Goal: Information Seeking & Learning: Learn about a topic

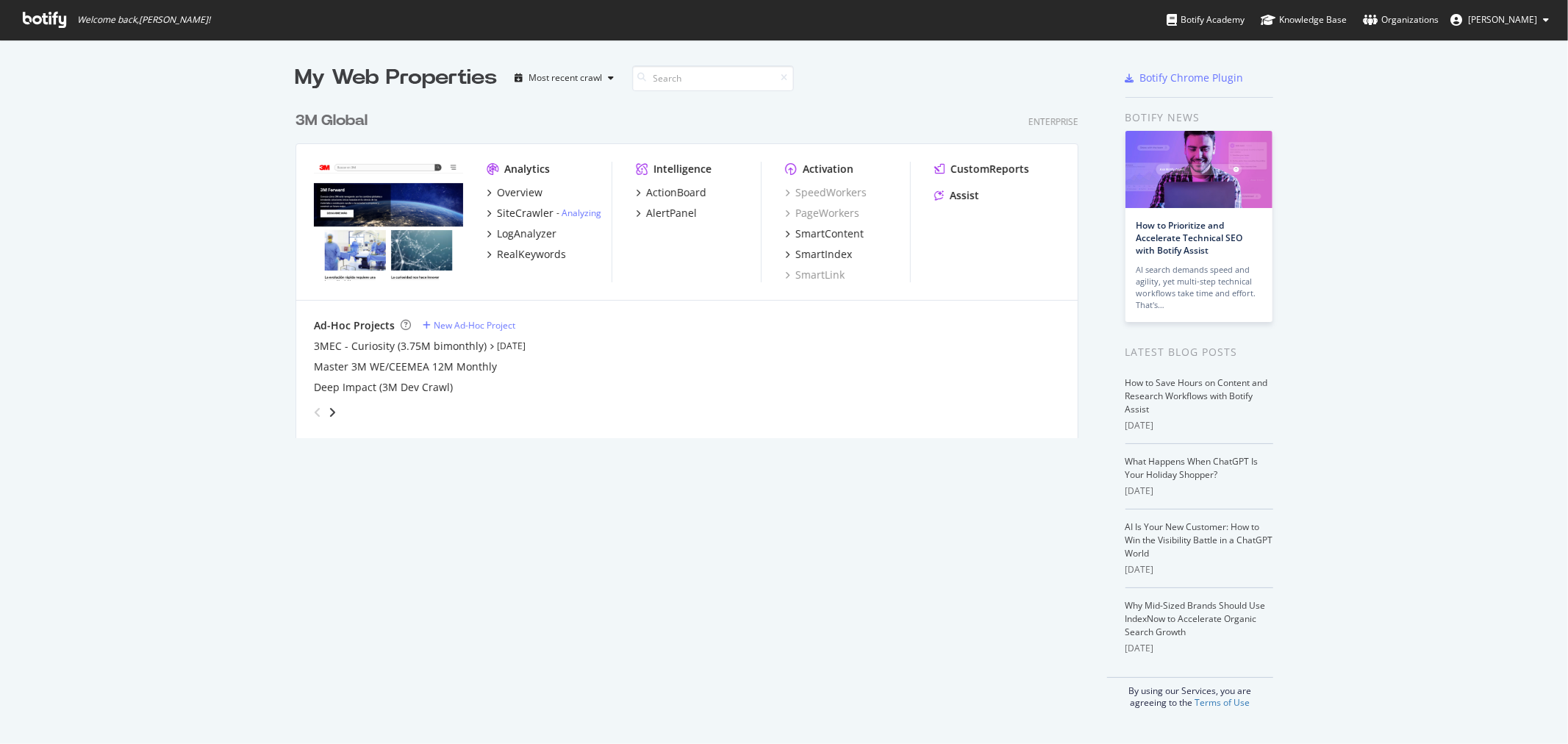
scroll to position [731, 1543]
click at [331, 121] on div "3M Global" at bounding box center [331, 120] width 72 height 21
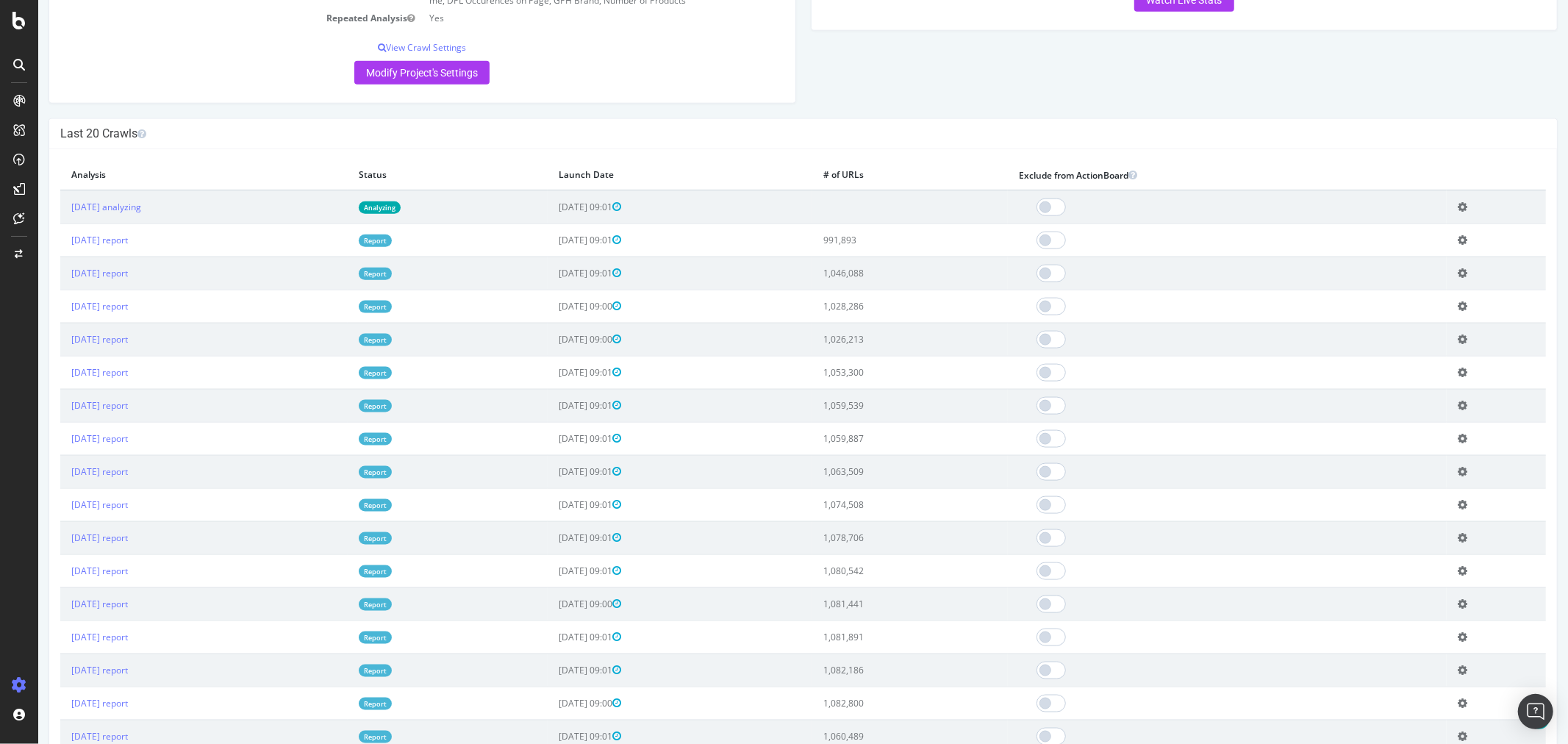
scroll to position [1469, 0]
click at [127, 247] on link "[DATE] report" at bounding box center [98, 240] width 56 height 12
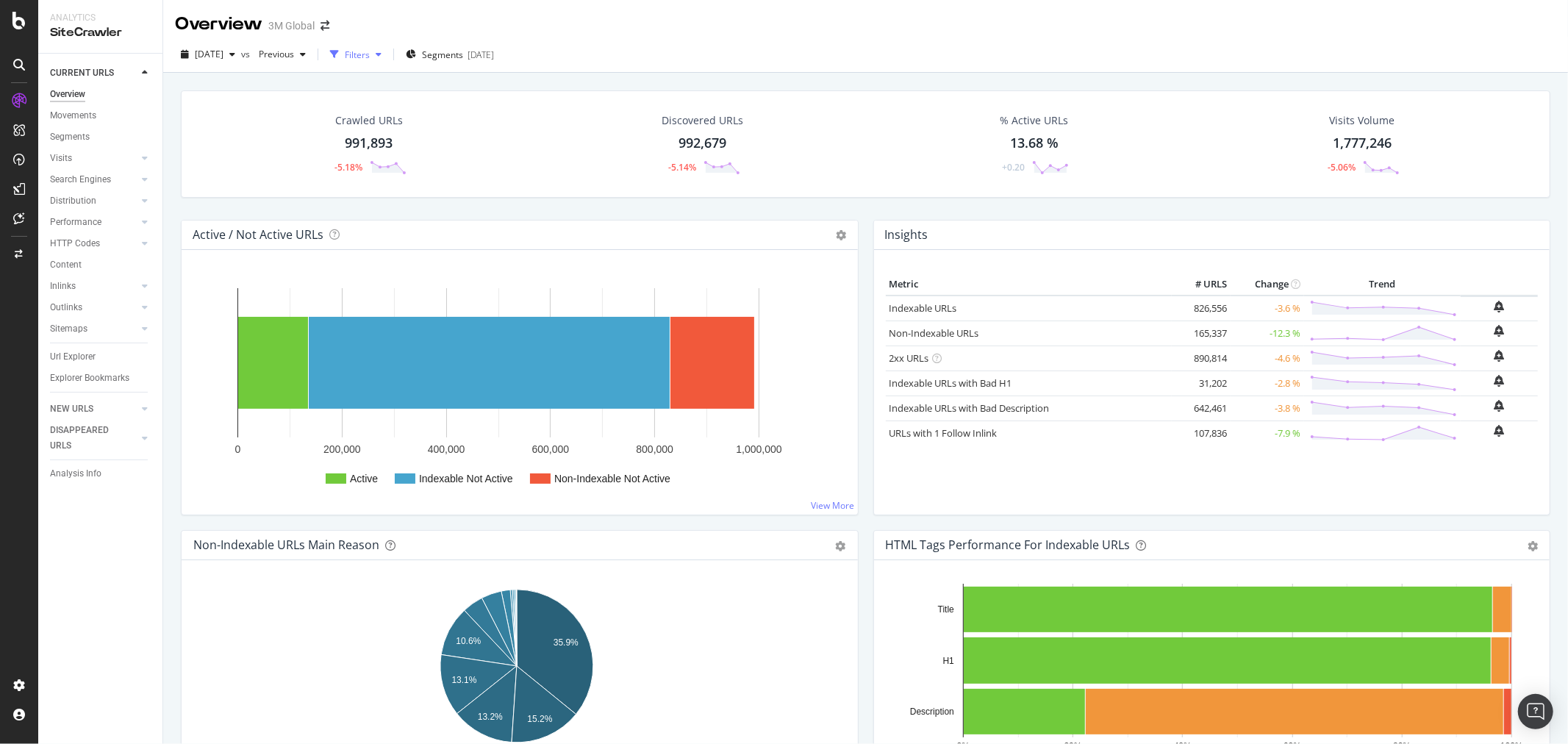
click at [381, 56] on icon "button" at bounding box center [379, 55] width 6 height 9
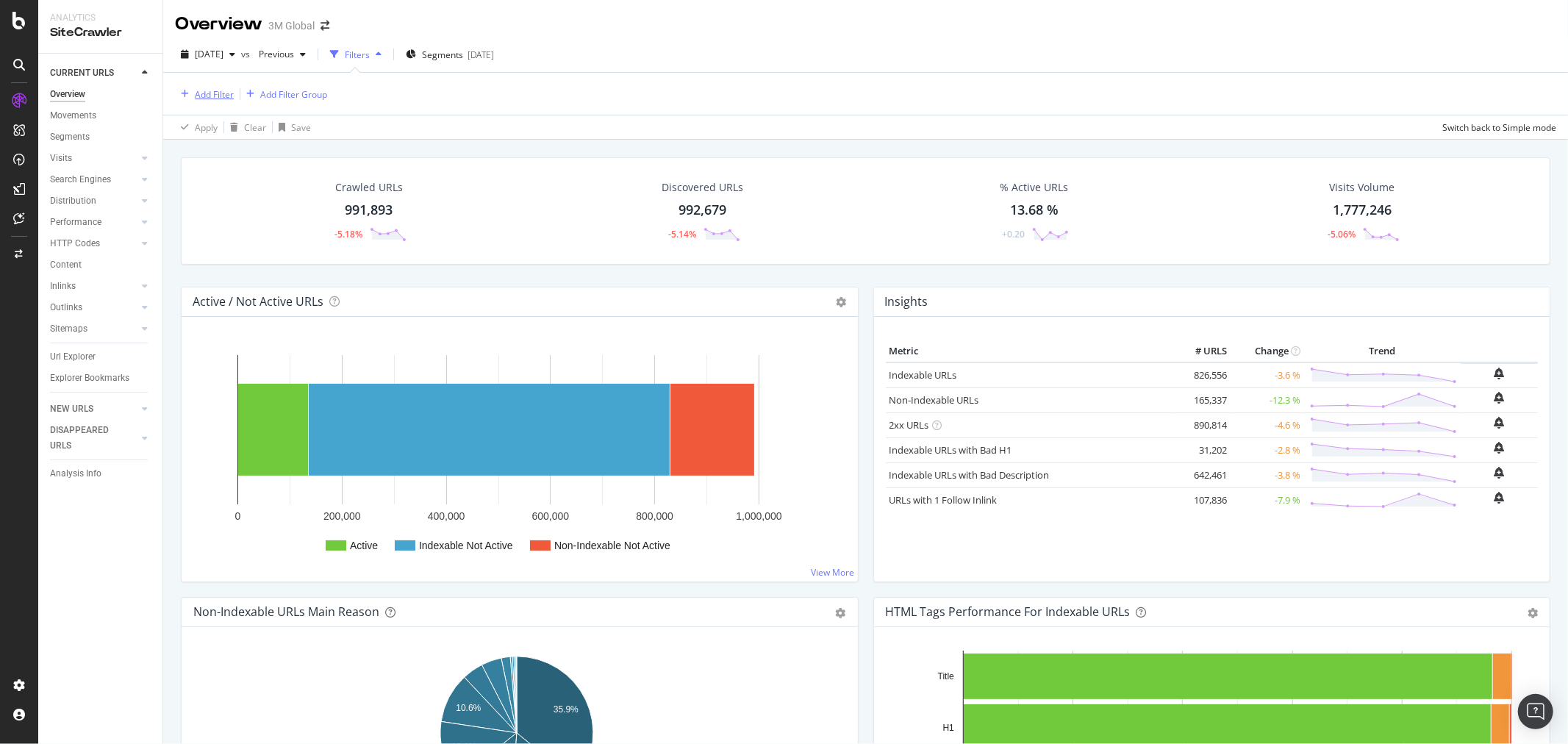
click at [223, 94] on div "Add Filter" at bounding box center [214, 93] width 39 height 12
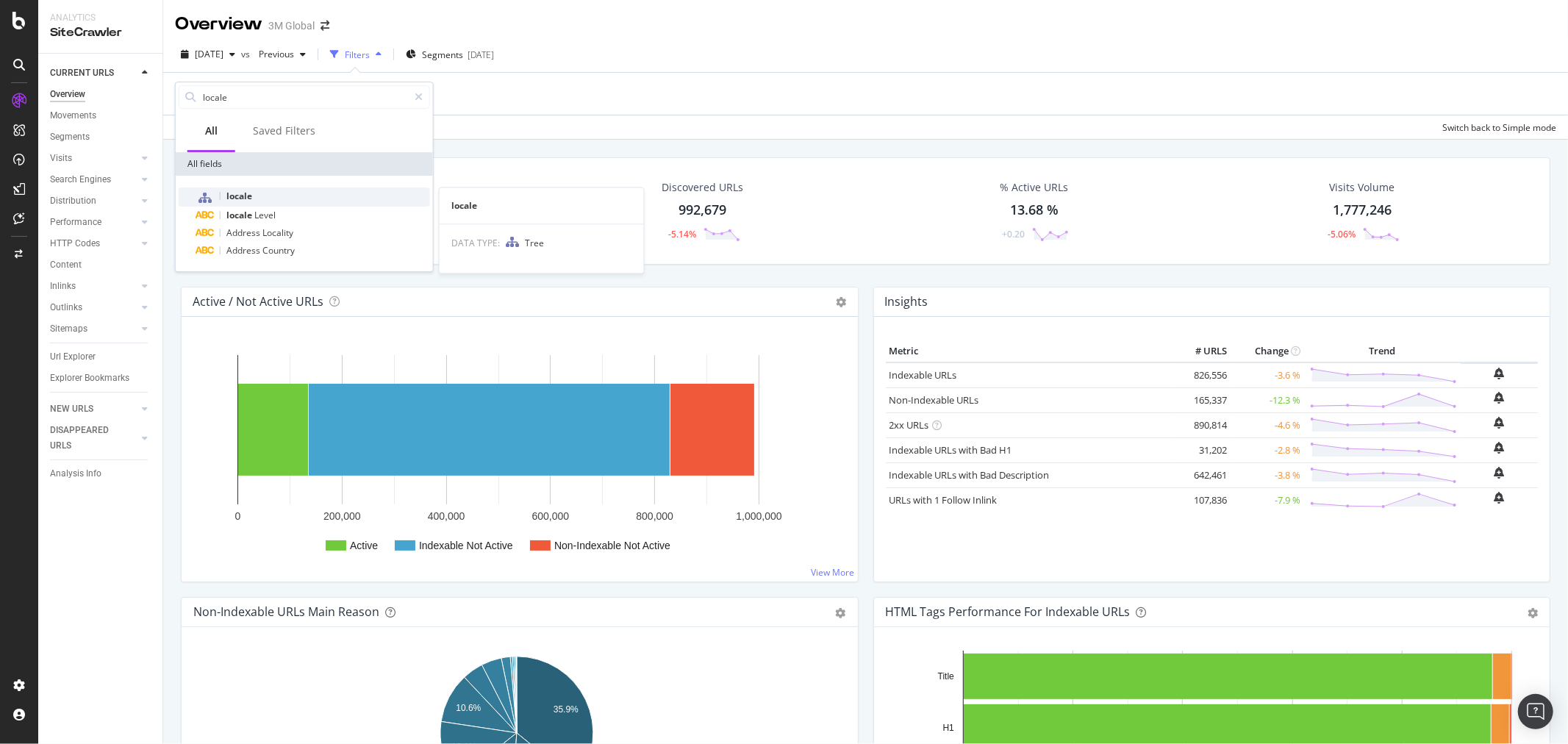
type input "locale"
click at [283, 194] on div "locale" at bounding box center [313, 196] width 233 height 19
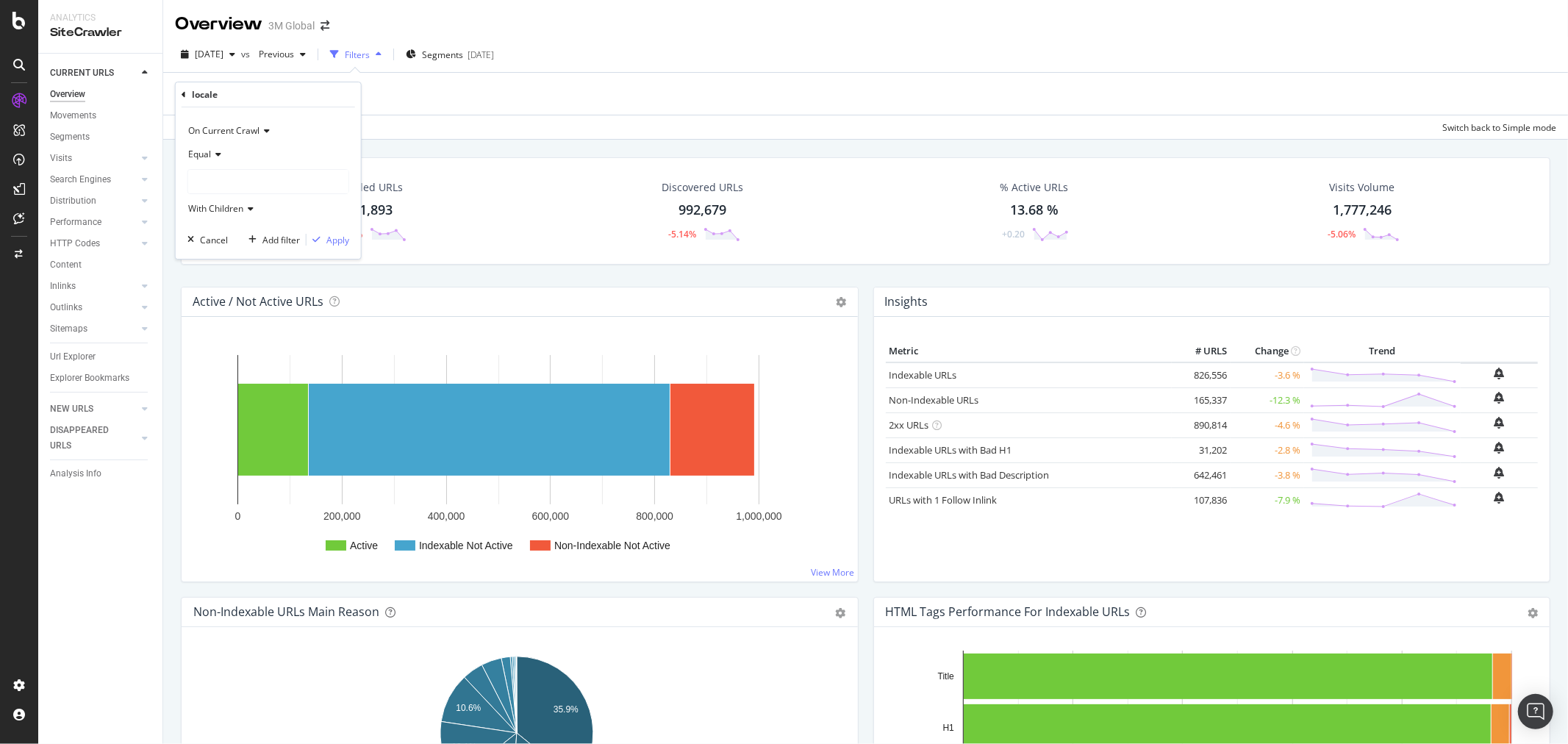
click at [258, 181] on div at bounding box center [268, 180] width 160 height 23
click at [197, 255] on icon at bounding box center [198, 257] width 6 height 9
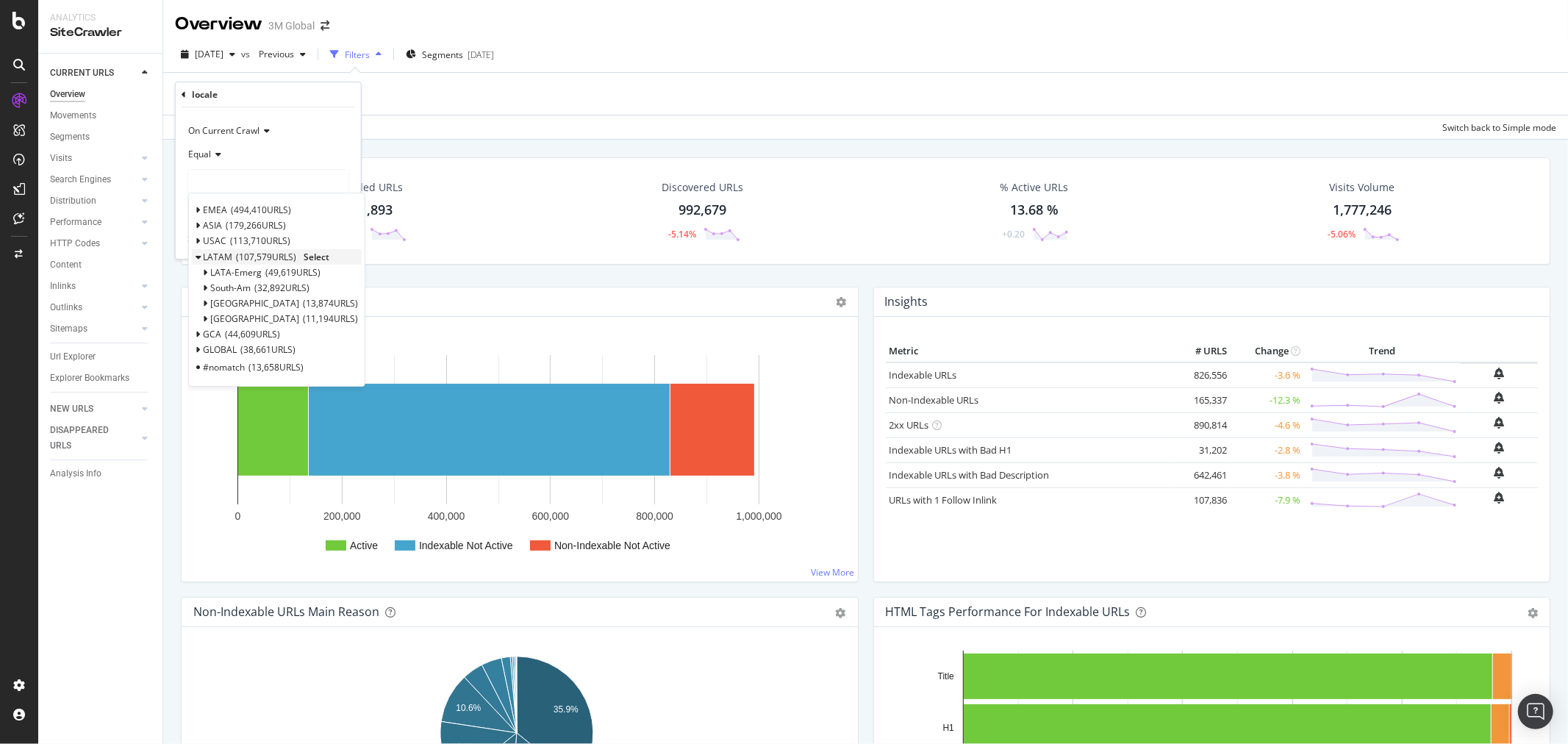
click at [198, 258] on icon at bounding box center [198, 257] width 6 height 9
click at [319, 255] on span "Select" at bounding box center [317, 256] width 26 height 12
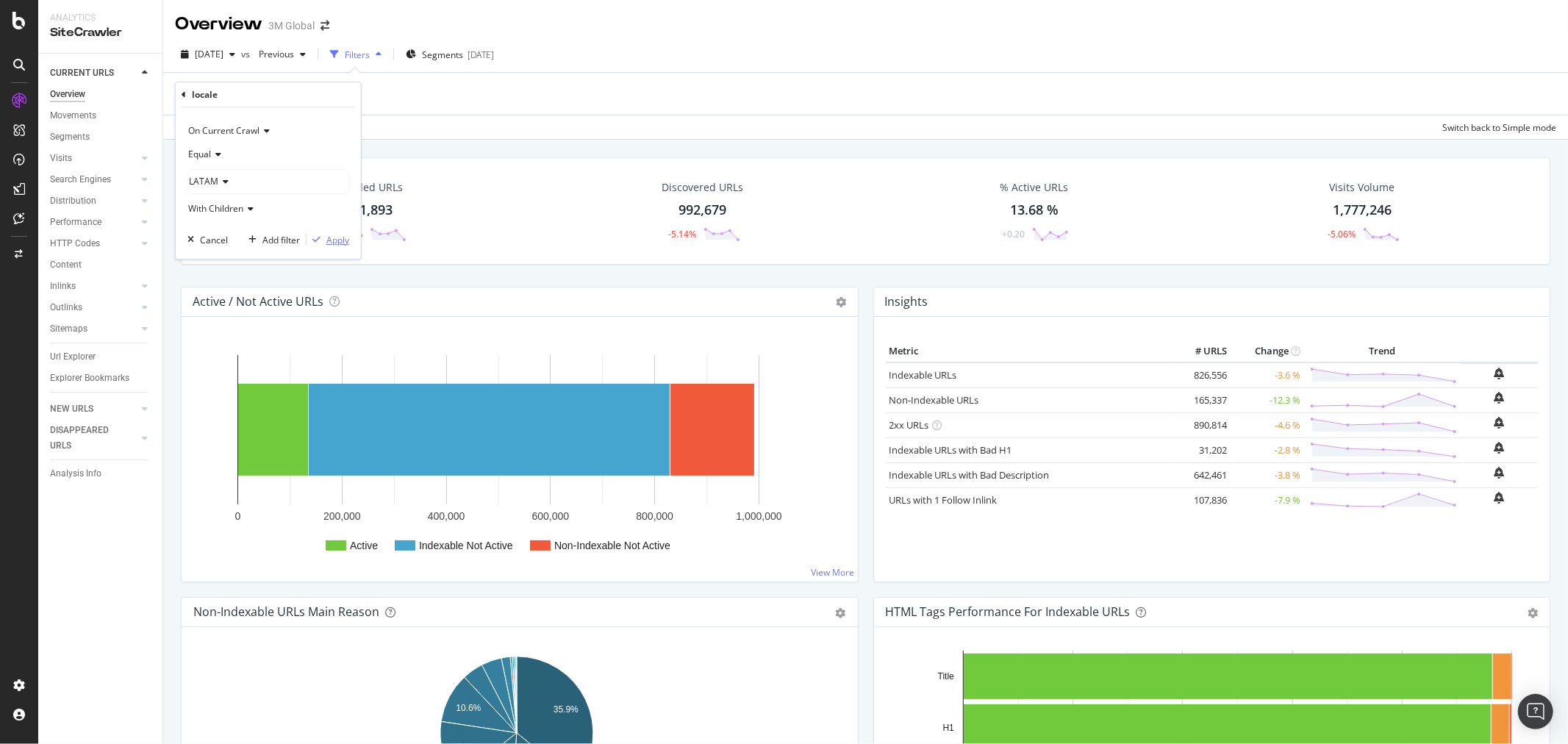
click at [338, 241] on div "Apply" at bounding box center [338, 239] width 23 height 12
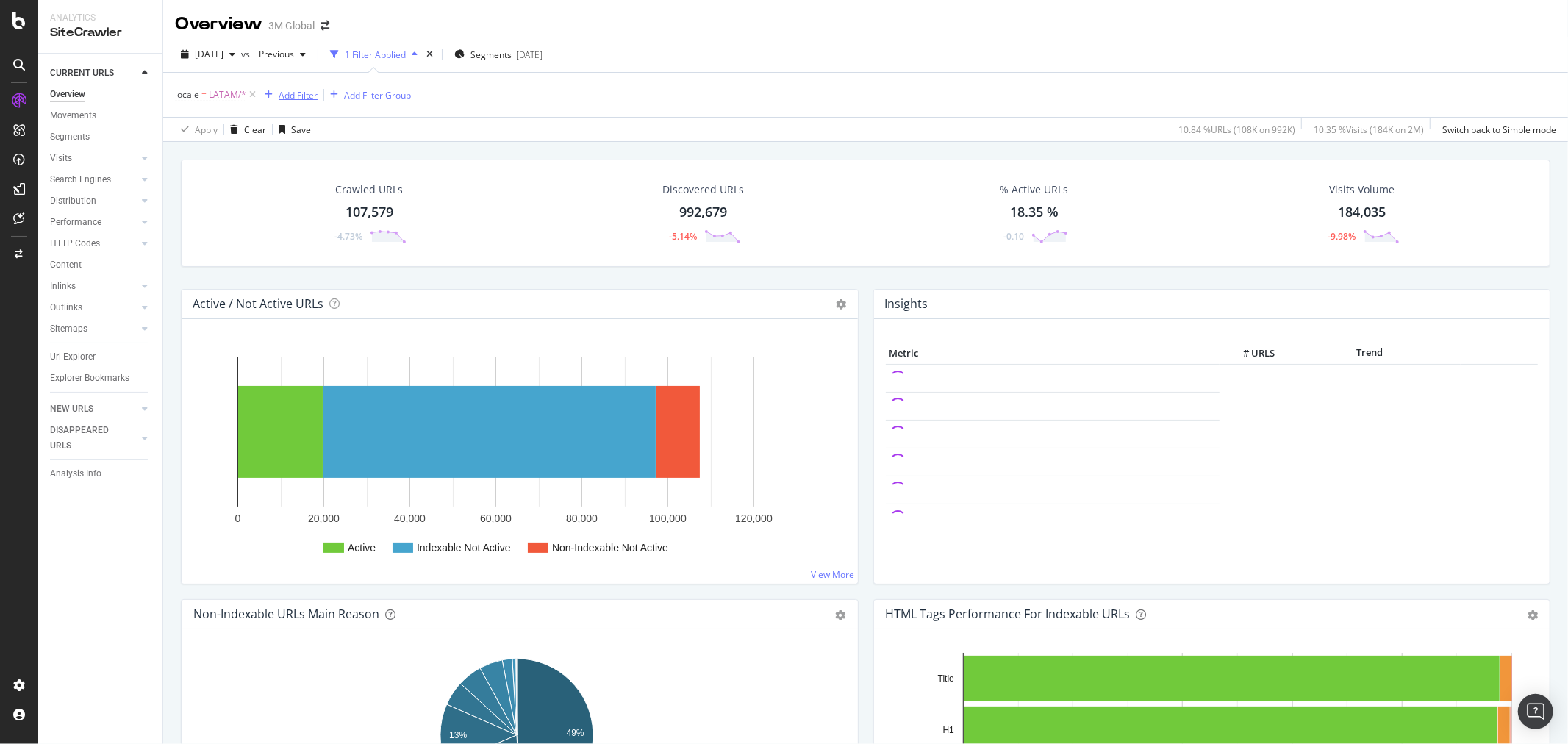
click at [305, 98] on div "Add Filter" at bounding box center [298, 94] width 39 height 12
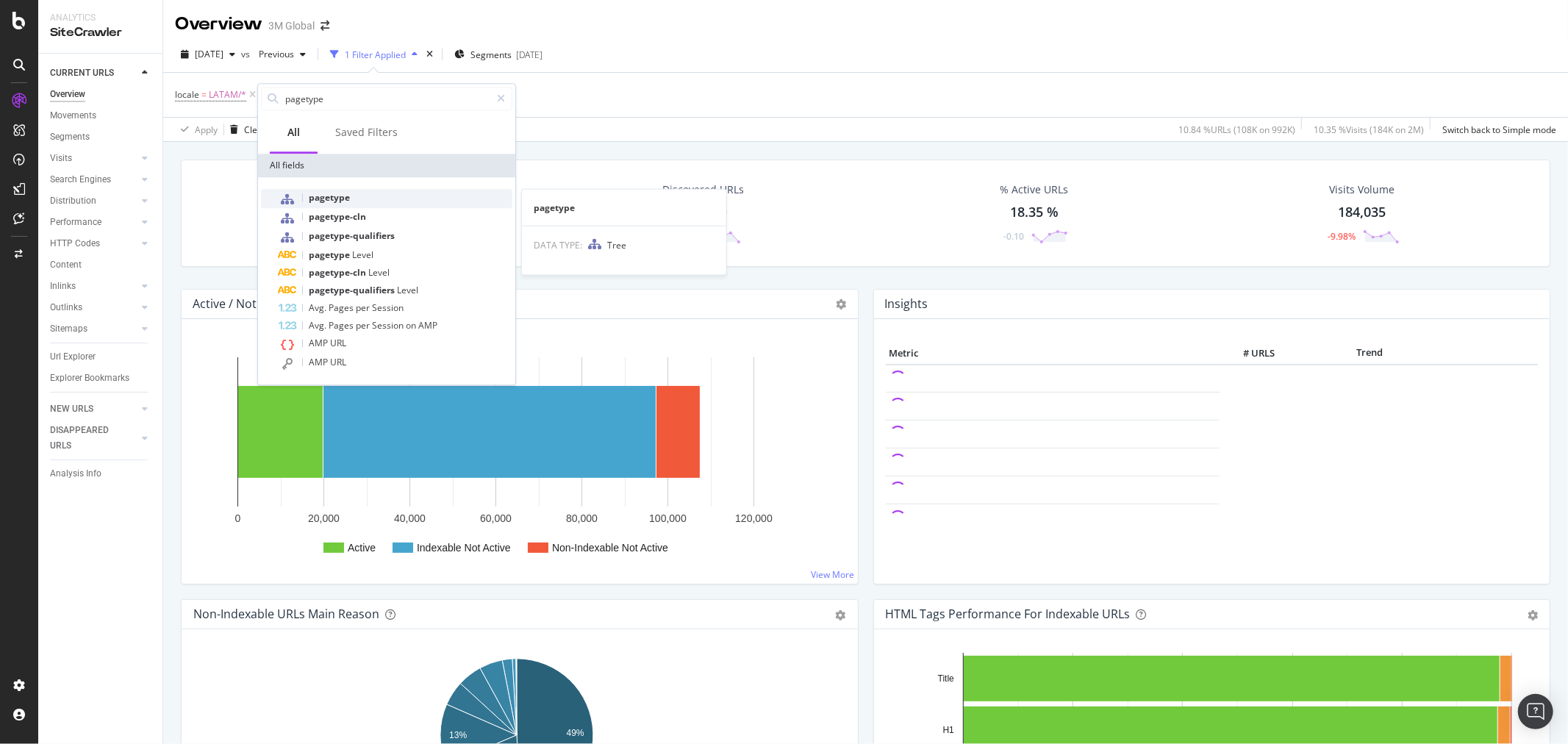
type input "pagetype"
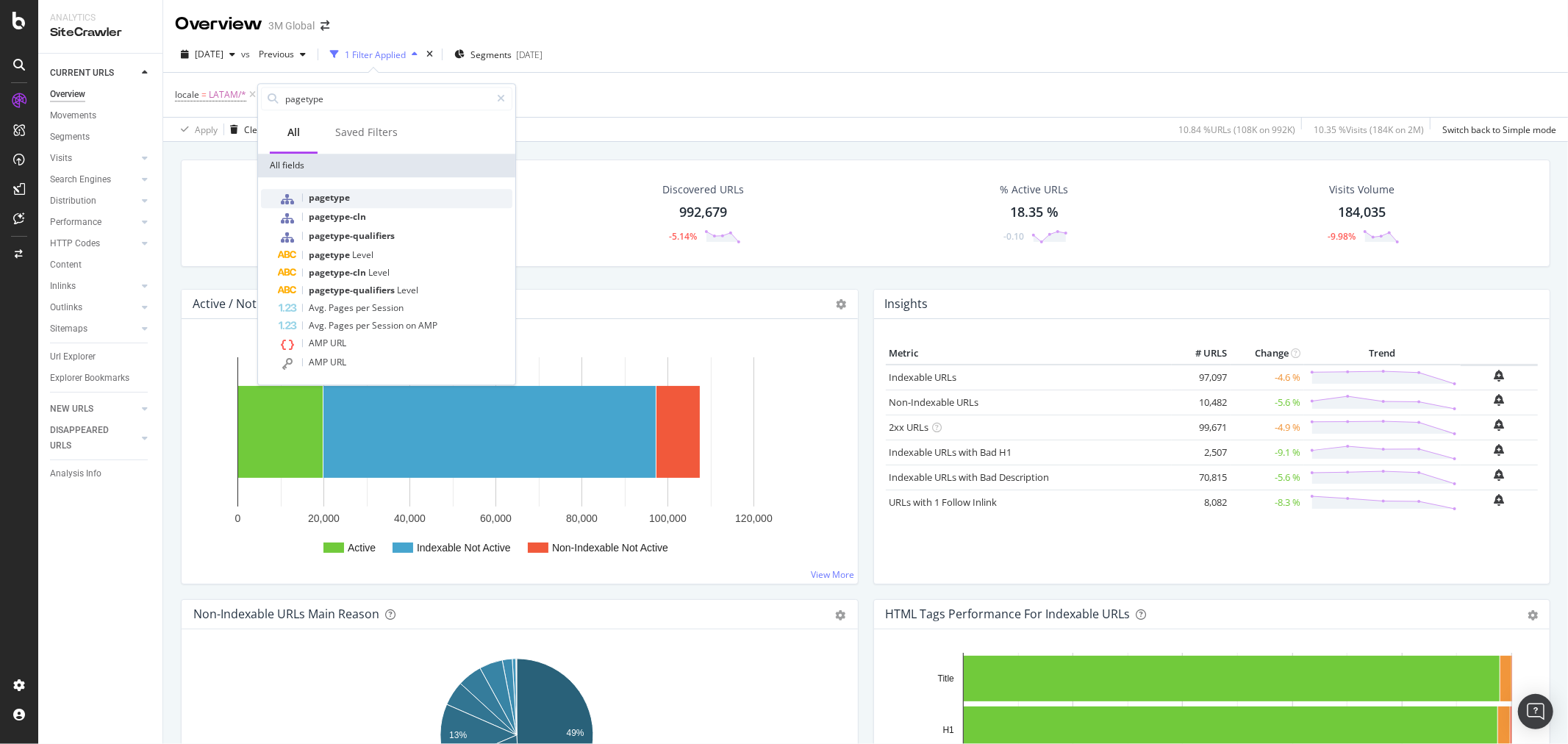
click at [344, 198] on span "pagetype" at bounding box center [329, 196] width 41 height 12
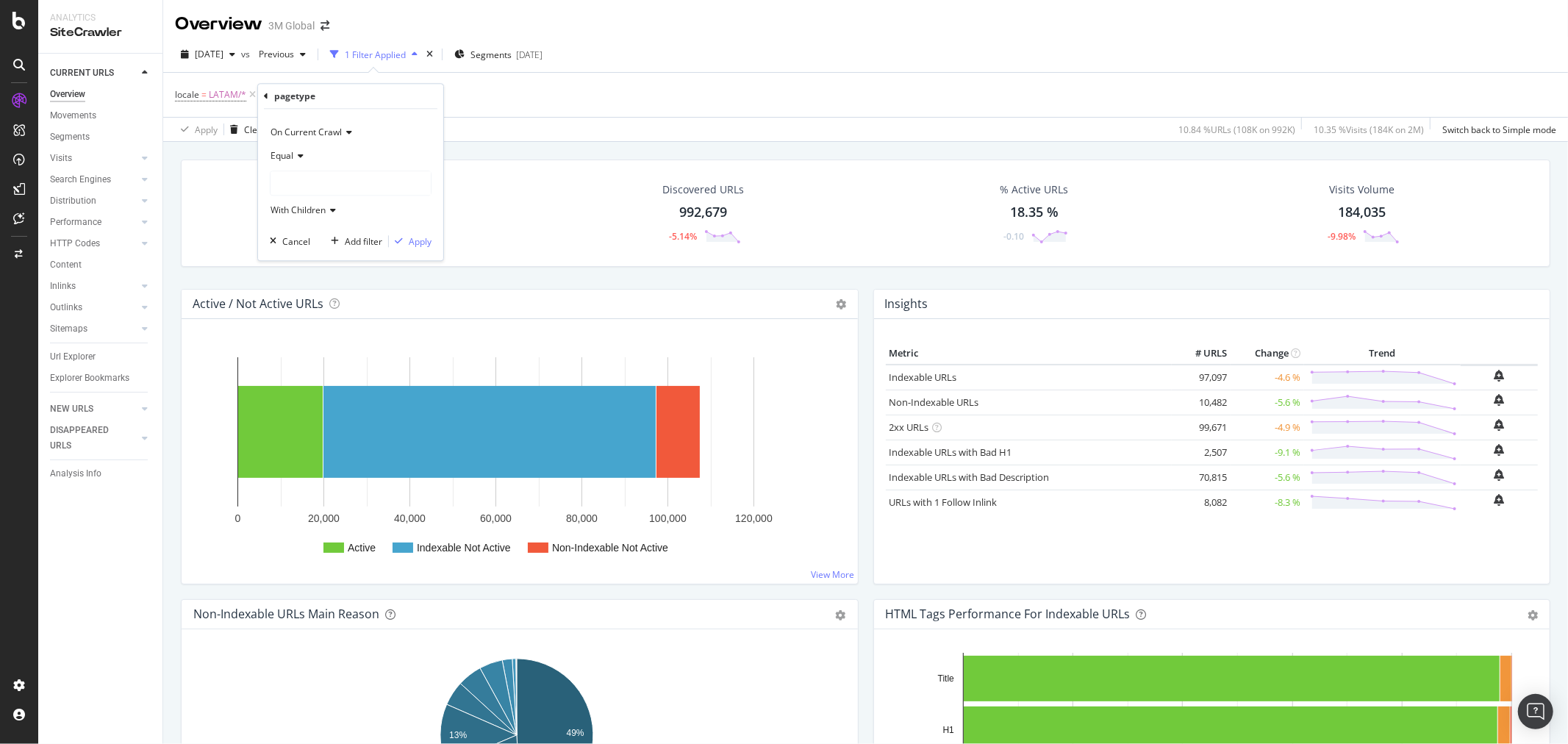
click at [319, 181] on div at bounding box center [350, 182] width 160 height 23
click at [280, 228] on icon at bounding box center [280, 228] width 6 height 9
click at [280, 227] on icon at bounding box center [280, 228] width 6 height 9
click at [280, 226] on icon at bounding box center [280, 228] width 6 height 9
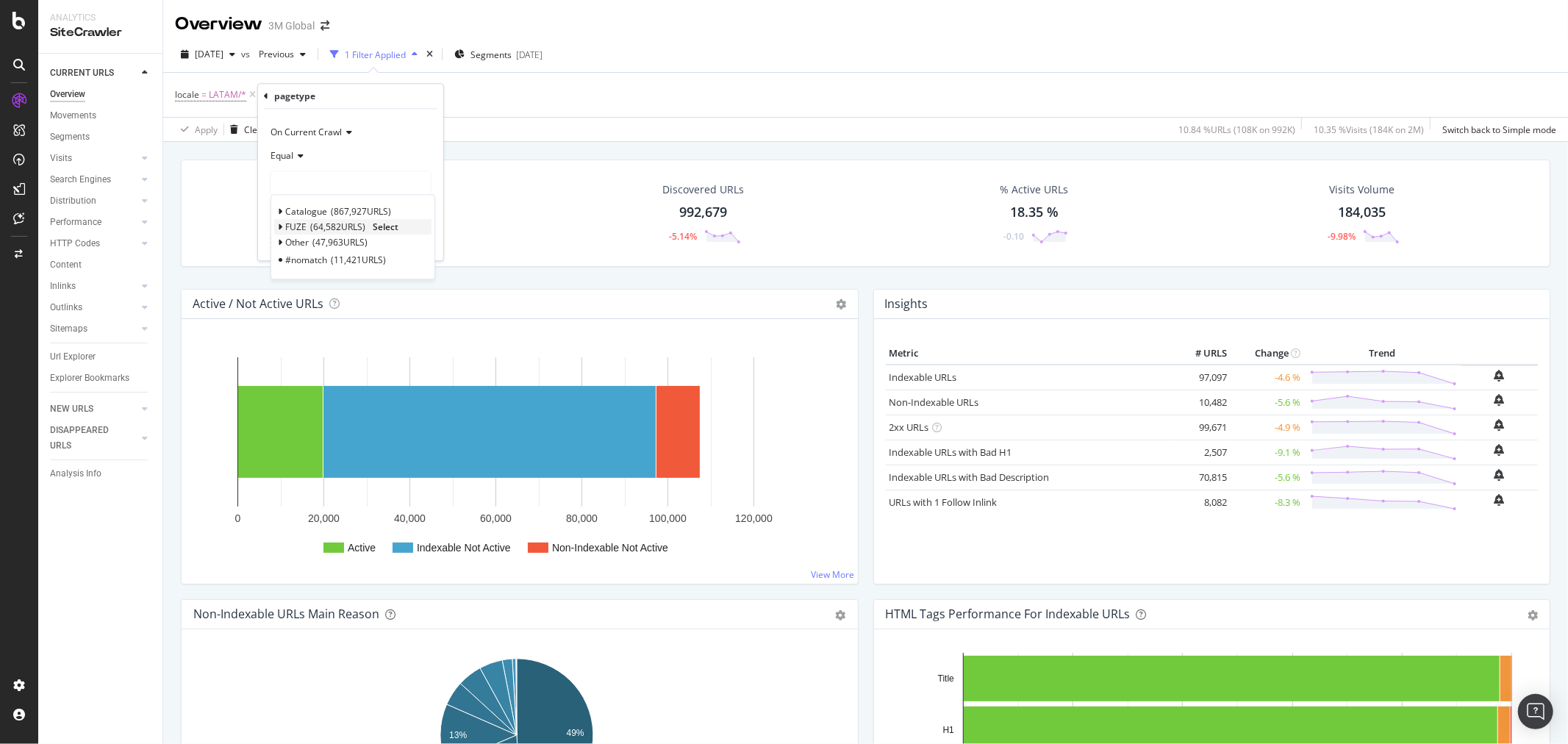
click at [383, 227] on span "Select" at bounding box center [386, 227] width 26 height 12
click at [428, 241] on div "Apply" at bounding box center [419, 241] width 23 height 12
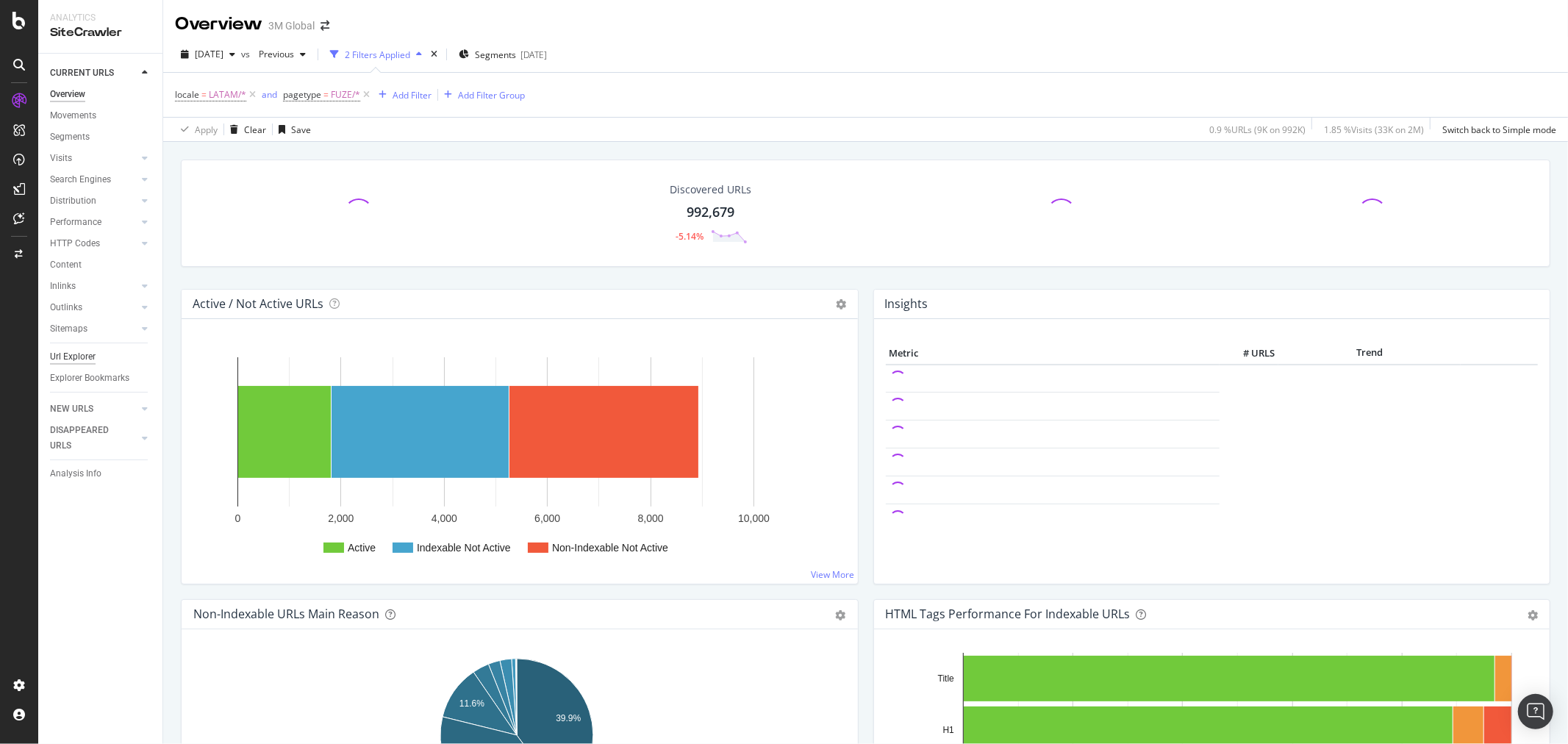
click at [78, 355] on div "Url Explorer" at bounding box center [72, 356] width 45 height 16
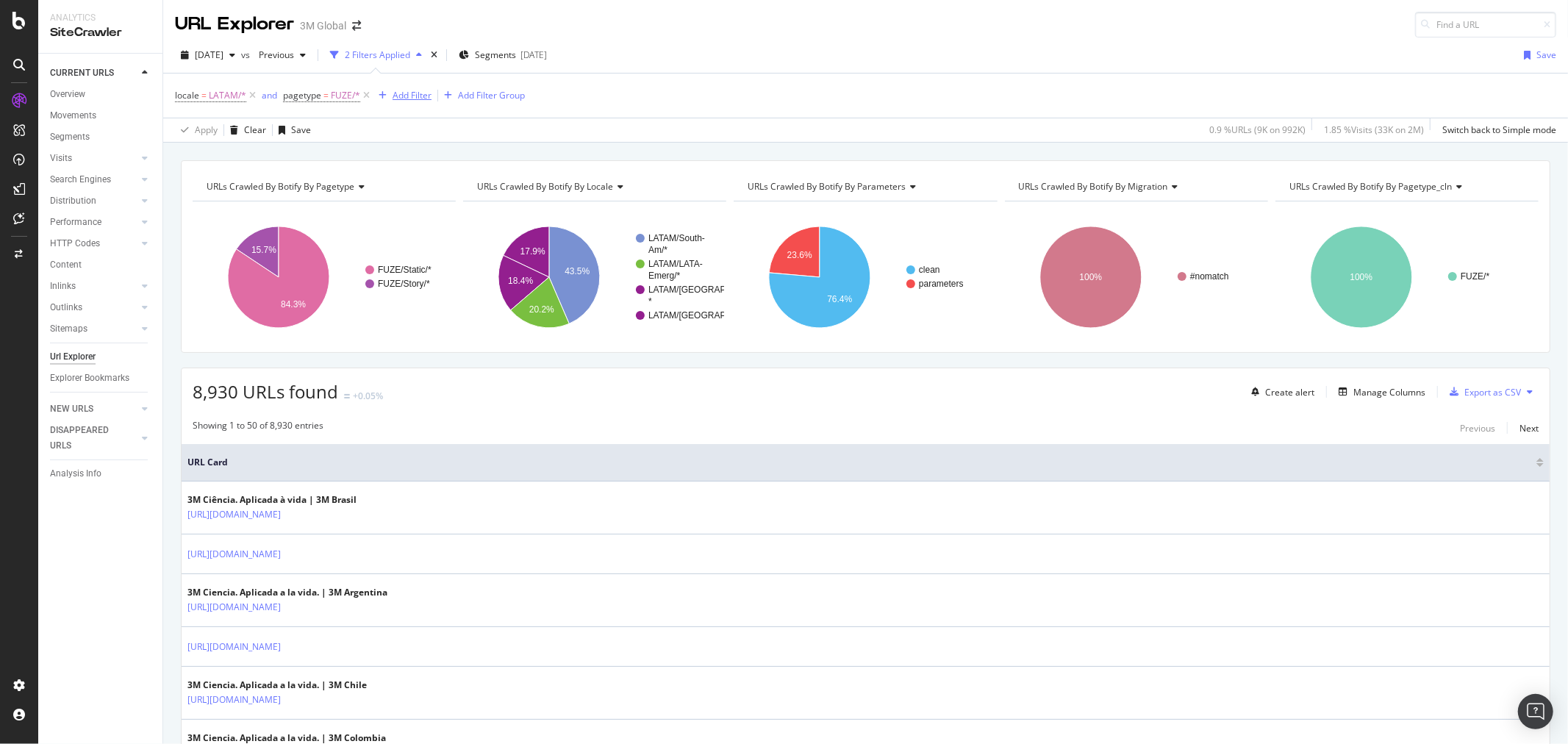
click at [413, 94] on div "Add Filter" at bounding box center [412, 94] width 39 height 12
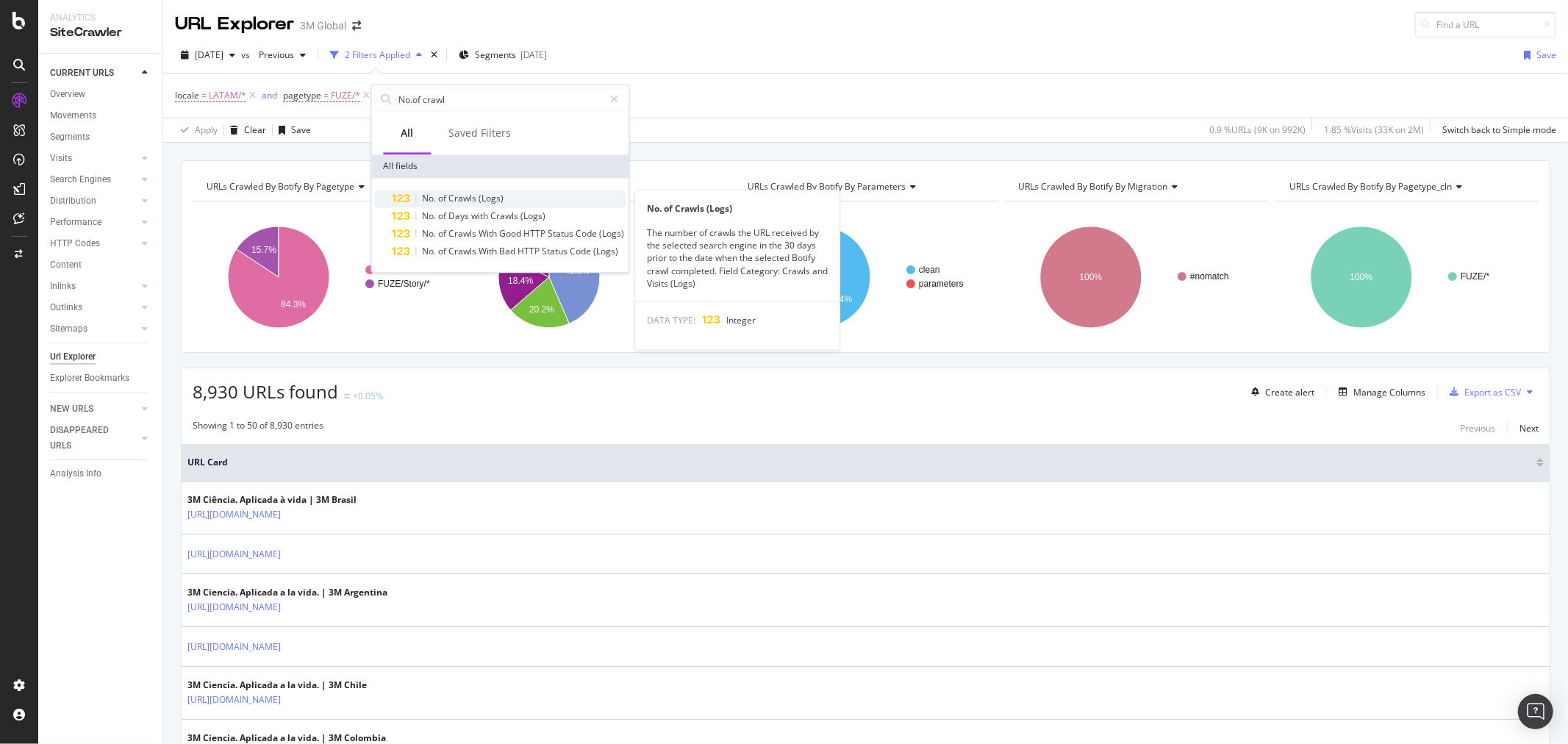
type input "No.of crawl"
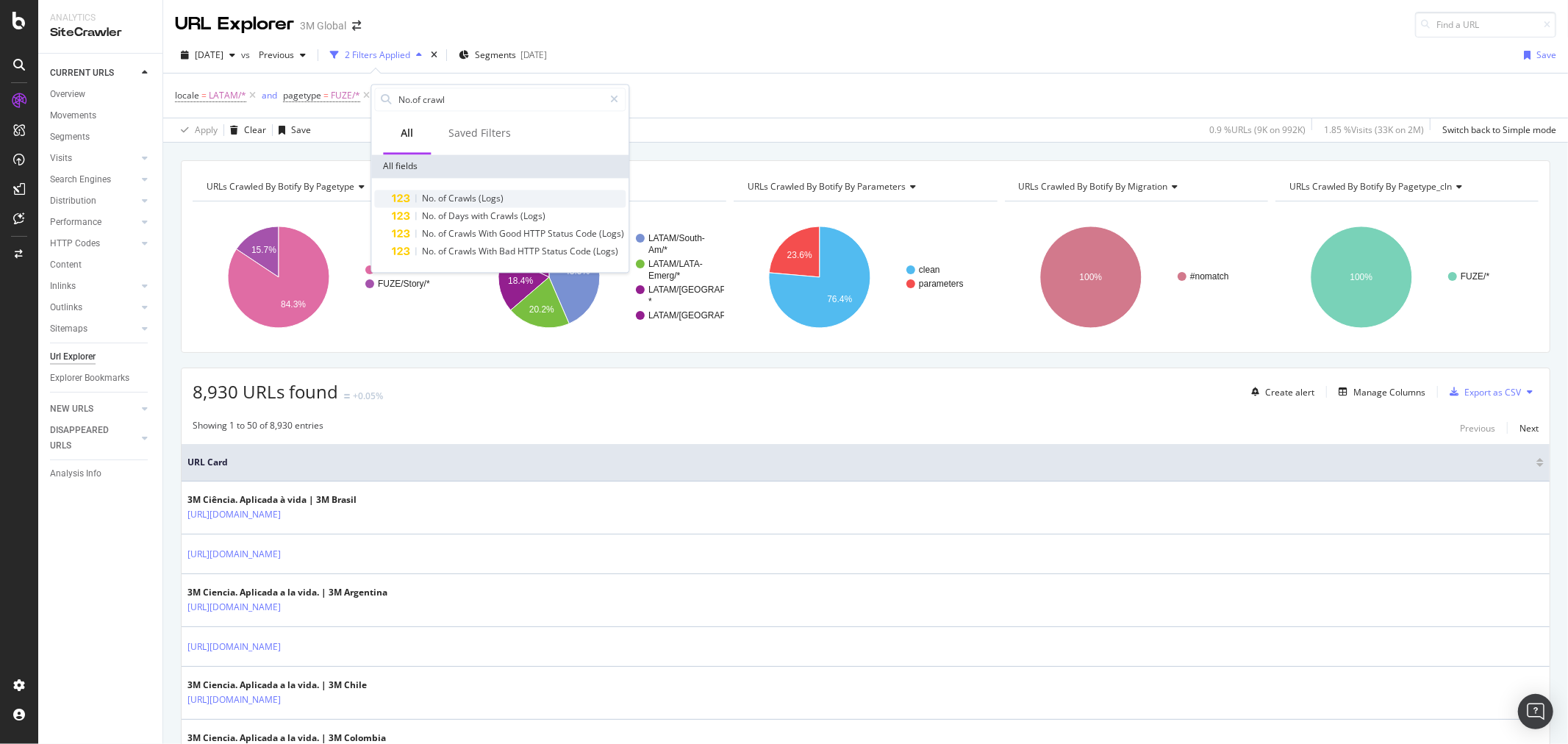
click at [504, 194] on div "No. of Crawls (Logs)" at bounding box center [508, 198] width 233 height 18
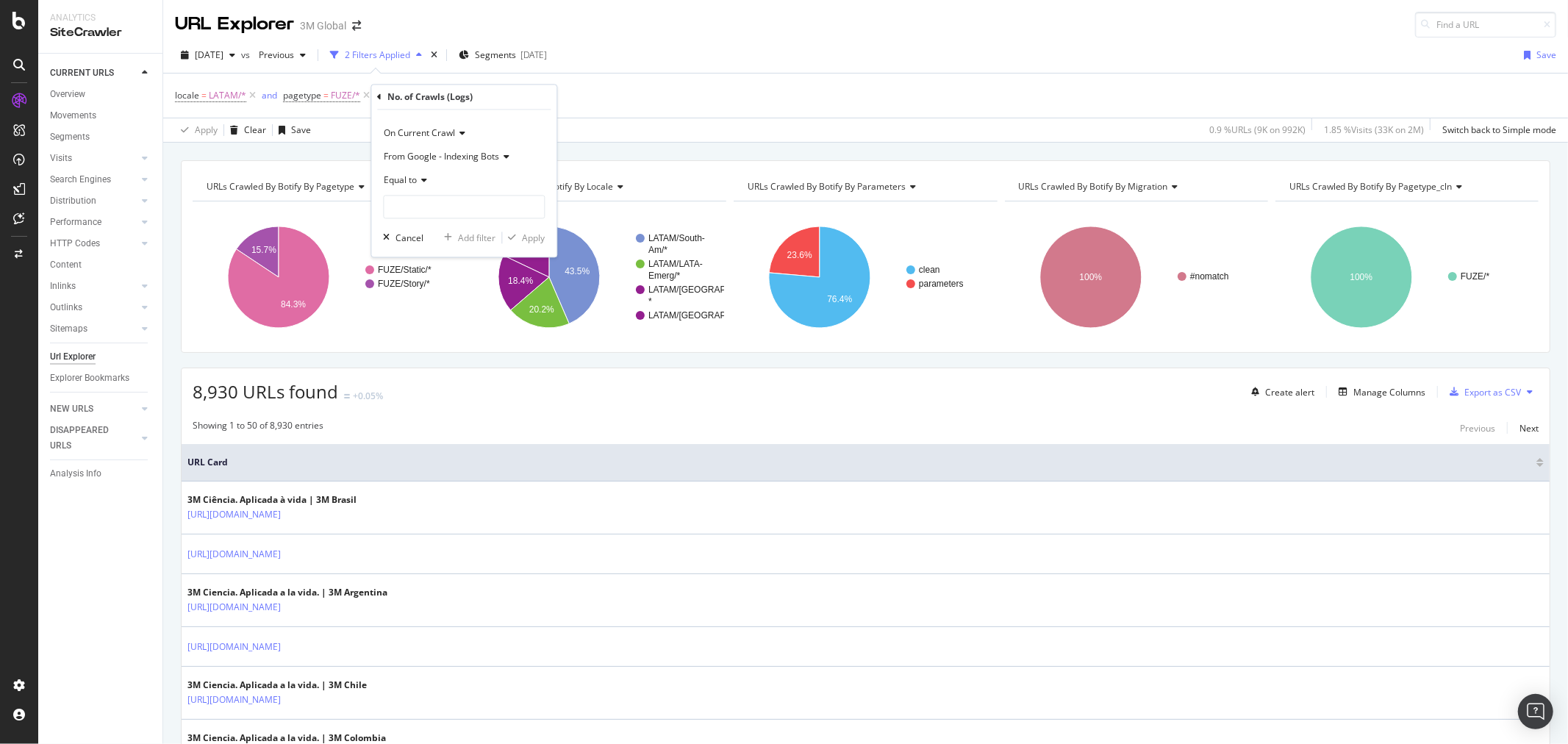
click at [508, 156] on icon at bounding box center [504, 157] width 10 height 9
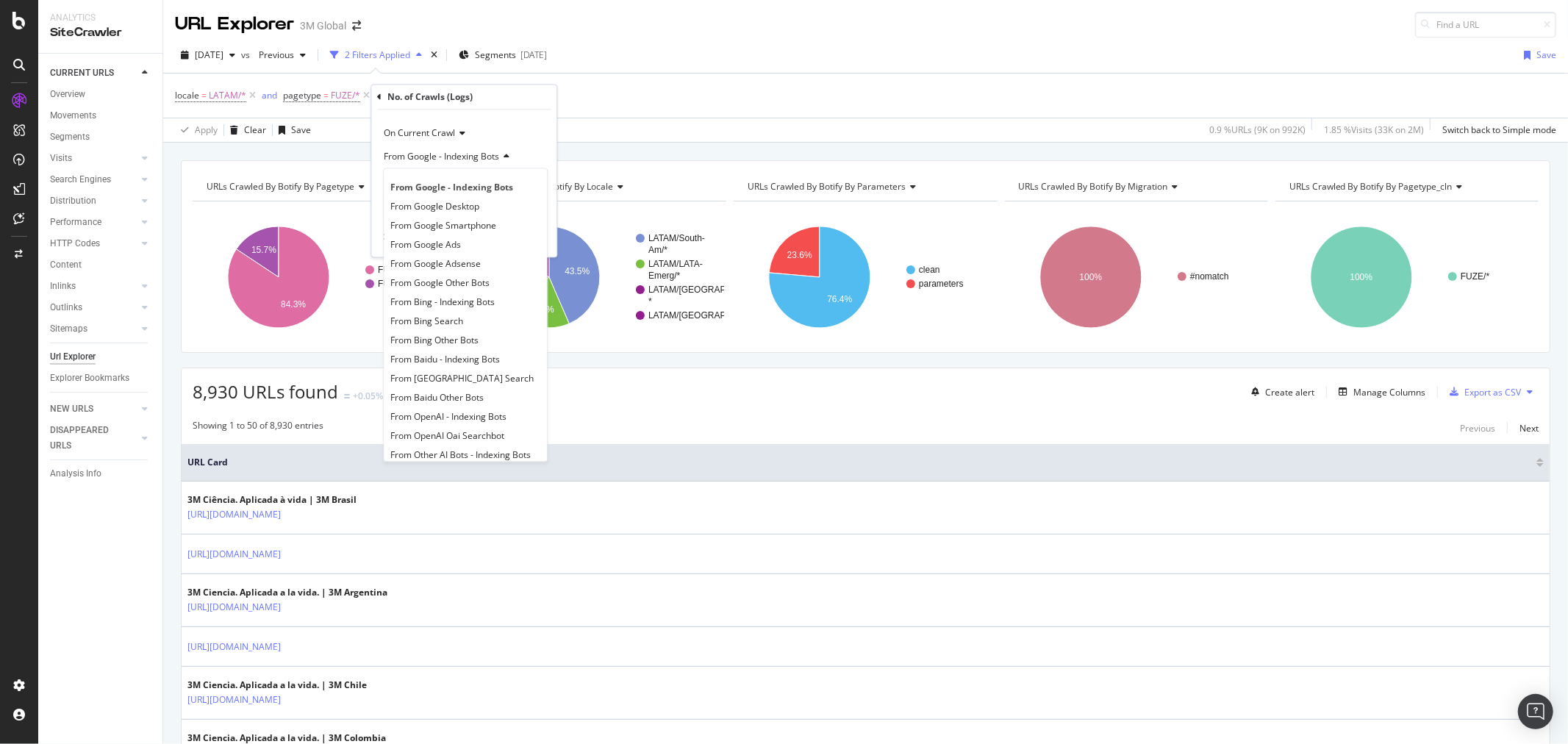
click at [508, 156] on icon at bounding box center [504, 157] width 10 height 9
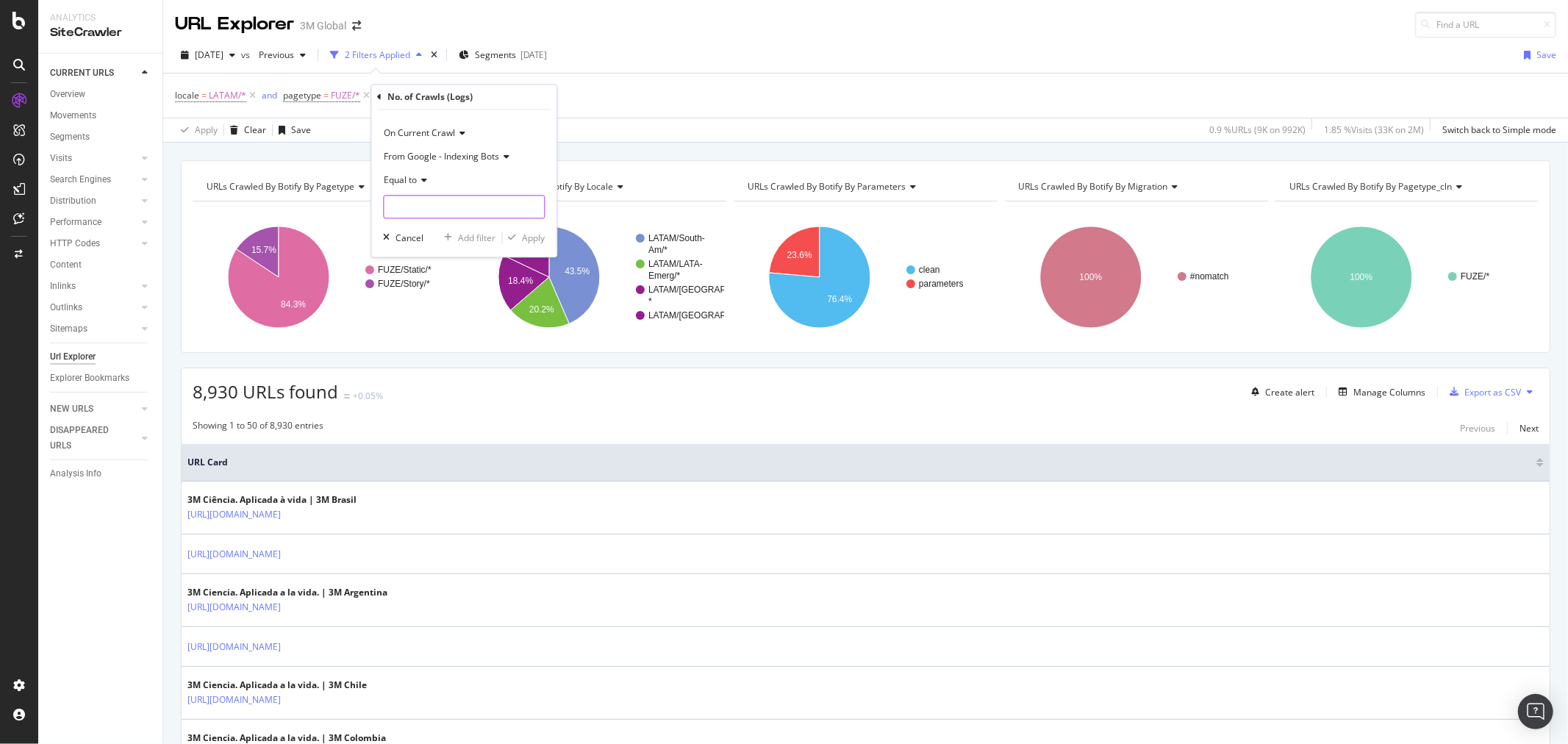
click at [432, 209] on input "number" at bounding box center [464, 206] width 162 height 23
click at [424, 180] on icon at bounding box center [421, 181] width 10 height 9
click at [412, 210] on span "Equal to" at bounding box center [408, 210] width 36 height 12
click at [412, 210] on input "number" at bounding box center [464, 206] width 162 height 23
type input "0"
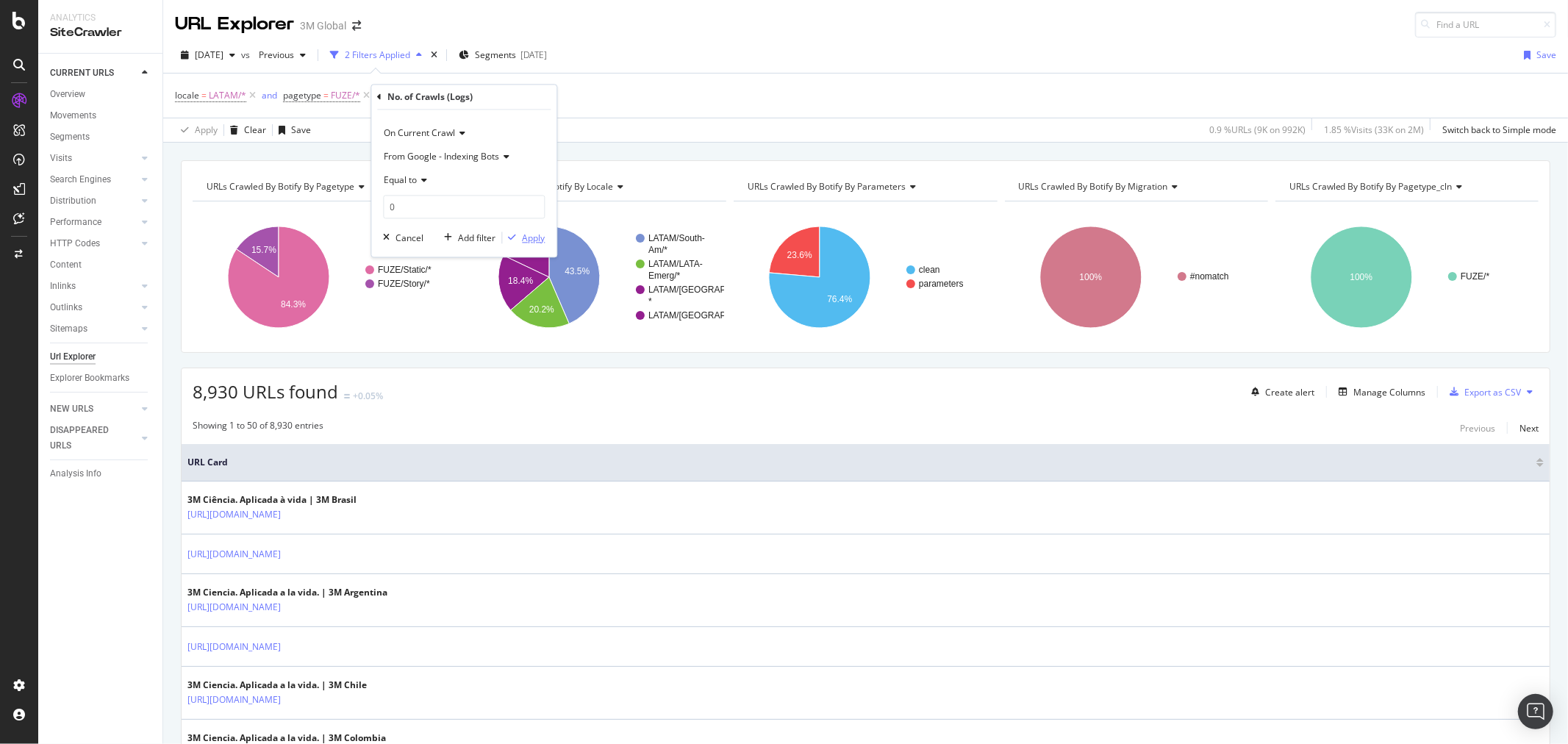
click at [532, 242] on div "Apply" at bounding box center [533, 237] width 23 height 12
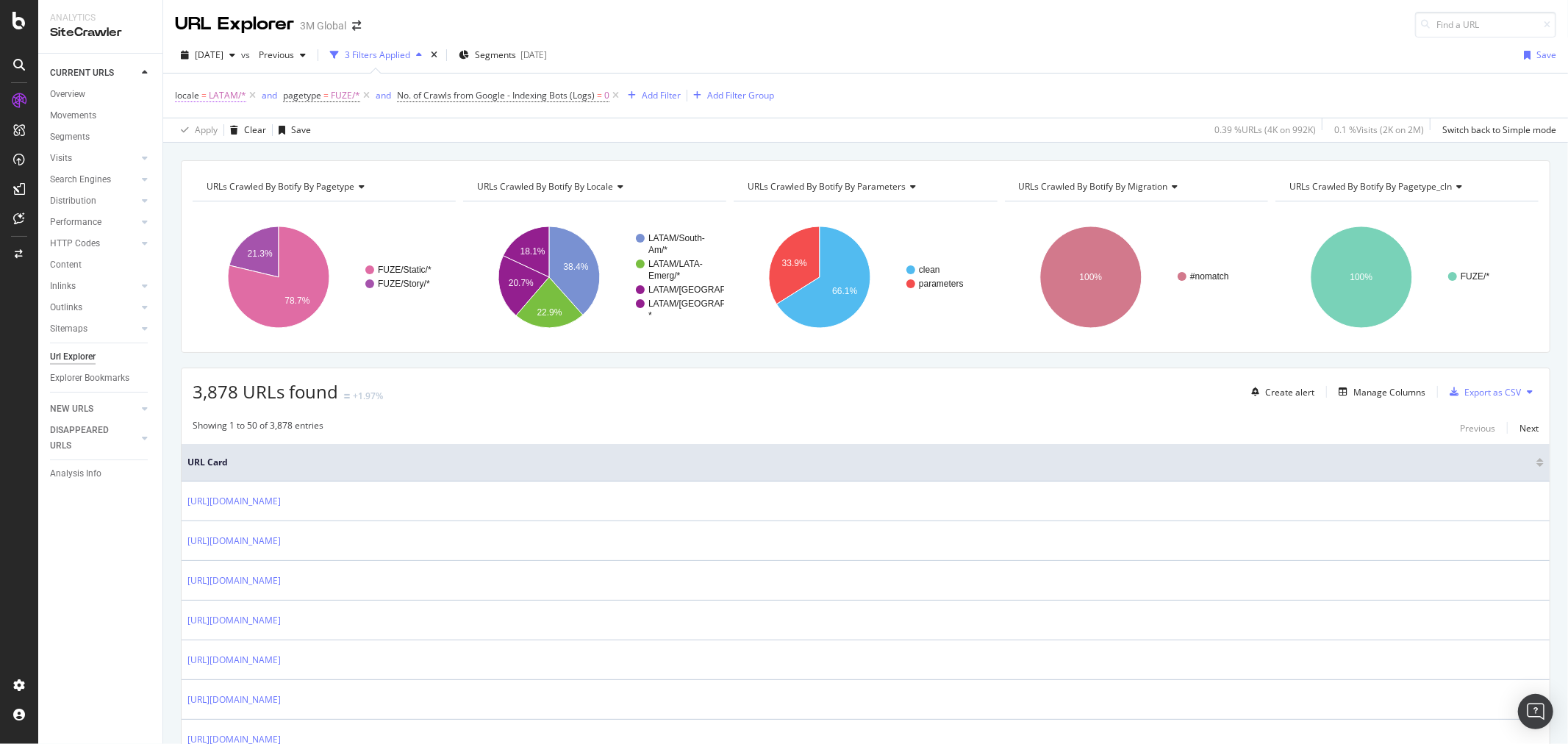
click at [204, 99] on span "=" at bounding box center [205, 94] width 6 height 12
click at [453, 119] on div "Apply Clear Save 0.39 % URLs ( 4K on 992K ) 0.1 % Visits ( 2K on 2M ) Switch ba…" at bounding box center [865, 130] width 1404 height 24
click at [219, 99] on span "LATAM/*" at bounding box center [228, 95] width 37 height 20
click at [221, 180] on icon at bounding box center [223, 181] width 10 height 9
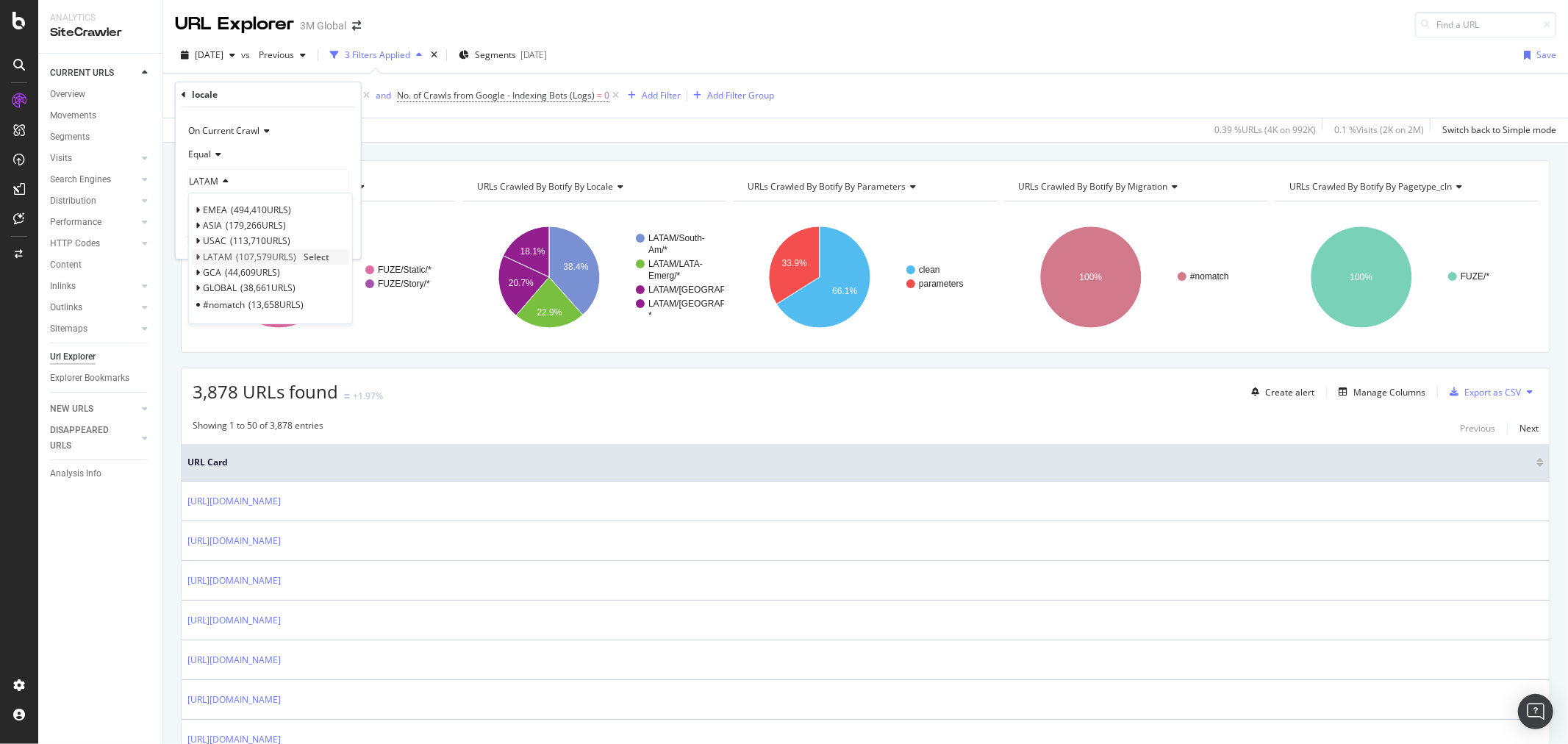
click at [197, 255] on icon at bounding box center [198, 257] width 6 height 9
click at [224, 184] on icon at bounding box center [223, 181] width 10 height 9
click at [429, 158] on div "URLs Crawled By Botify By pagetype Chart (by Value) Table Expand Export as CSV …" at bounding box center [865, 160] width 1404 height 35
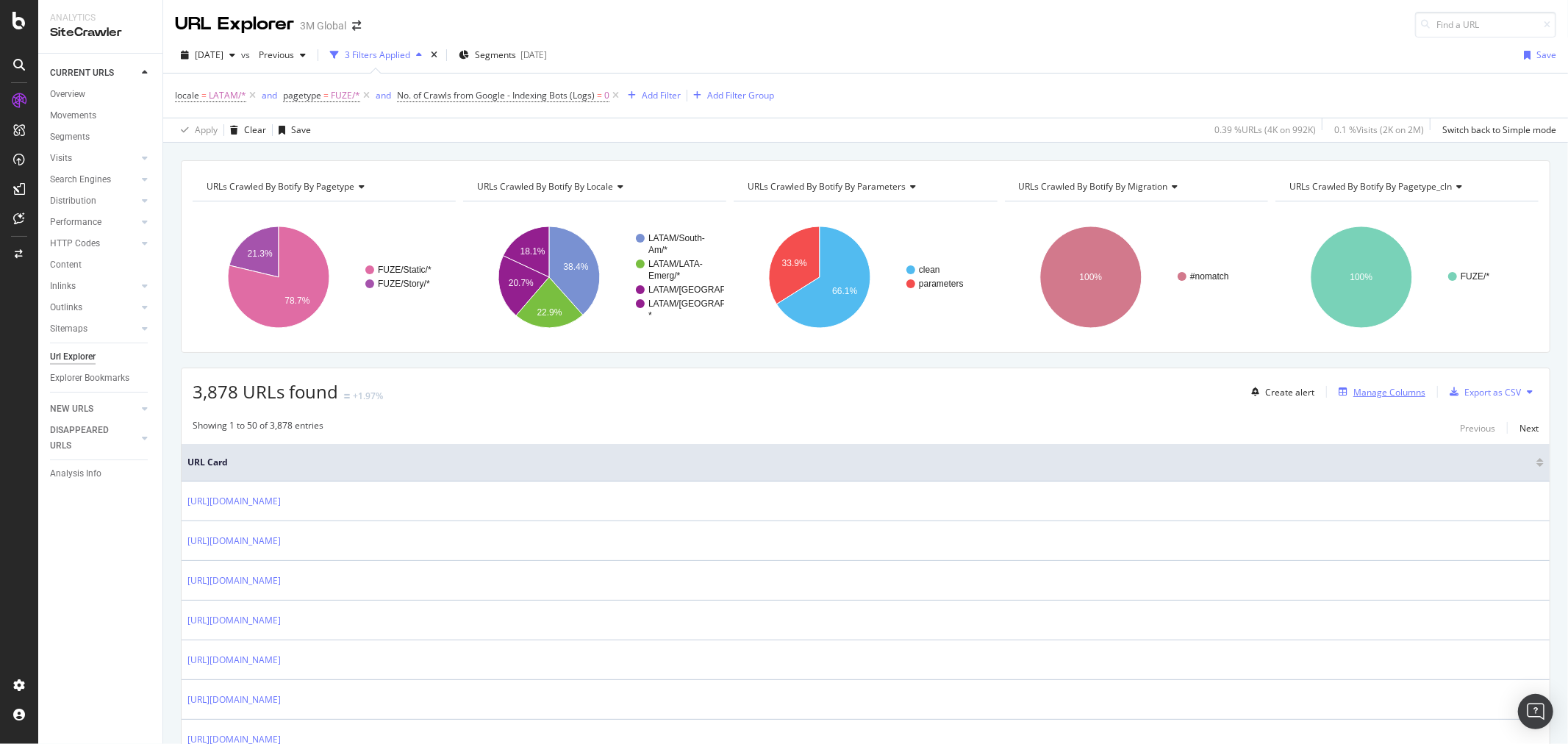
click at [1358, 397] on div "Manage Columns" at bounding box center [1389, 391] width 72 height 12
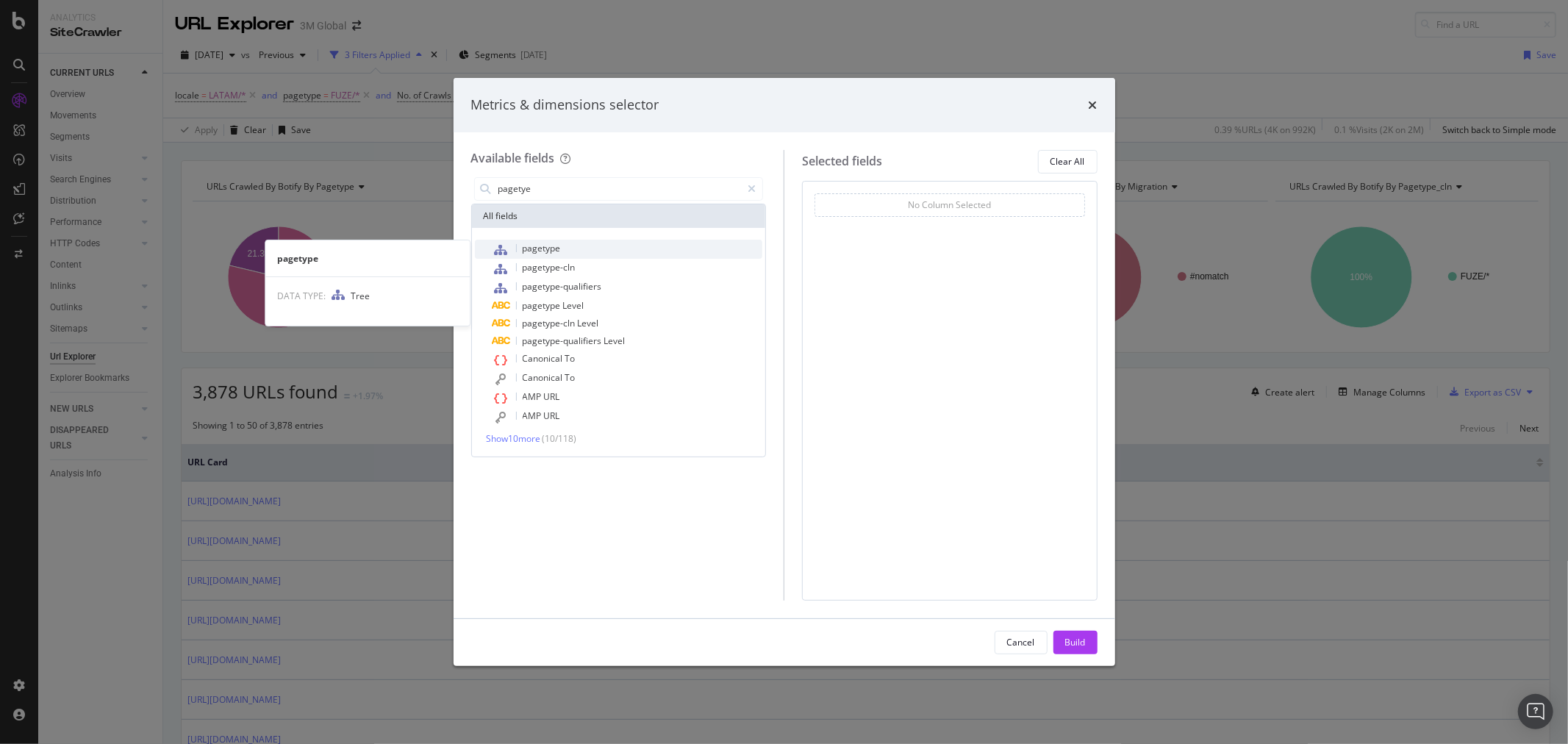
type input "pagetye"
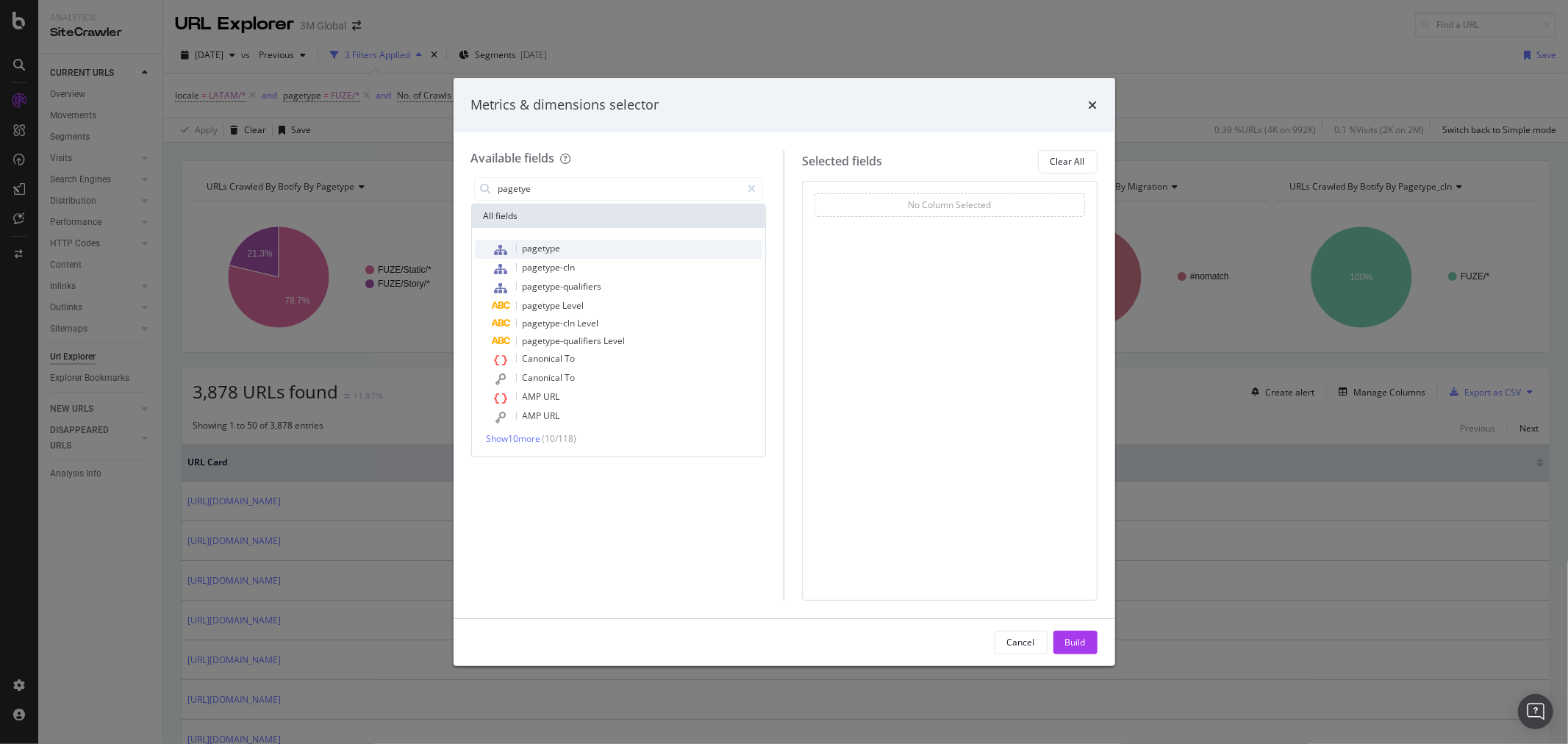
click at [548, 252] on span "pagetype" at bounding box center [541, 247] width 38 height 12
click at [751, 185] on icon "modal" at bounding box center [752, 189] width 8 height 10
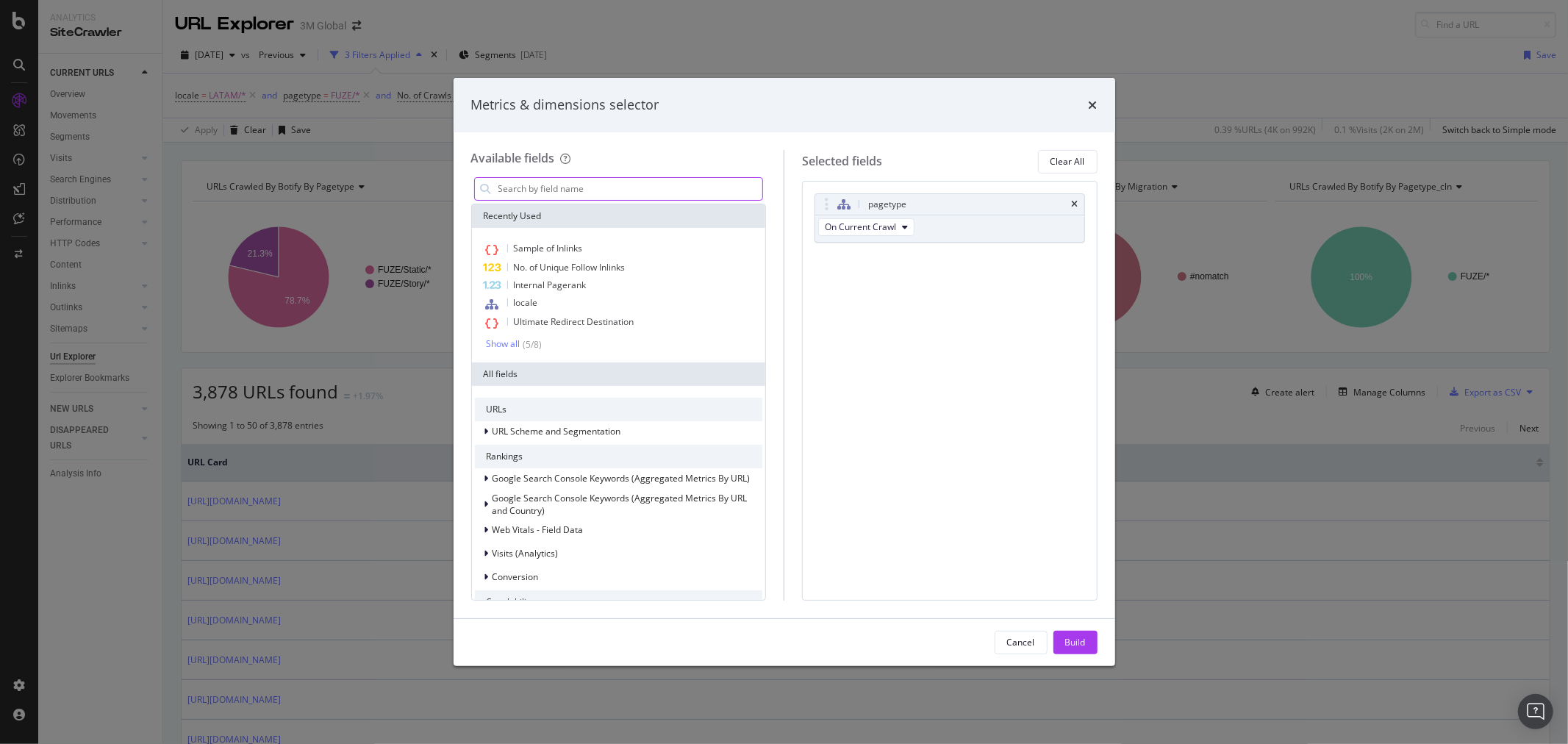
click at [651, 190] on input "modal" at bounding box center [629, 189] width 266 height 22
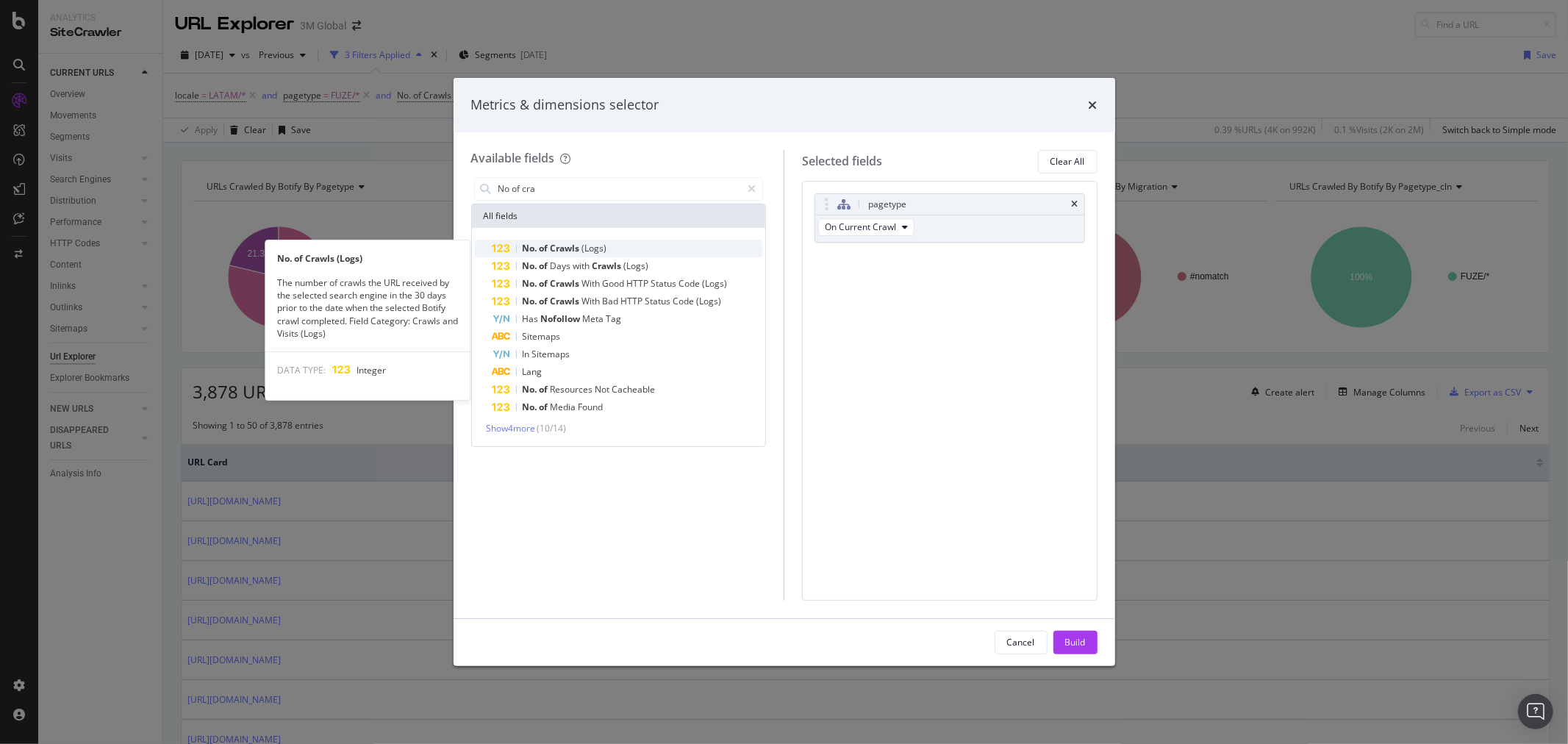
click at [623, 252] on div "No. of Crawls (Logs)" at bounding box center [628, 248] width 270 height 18
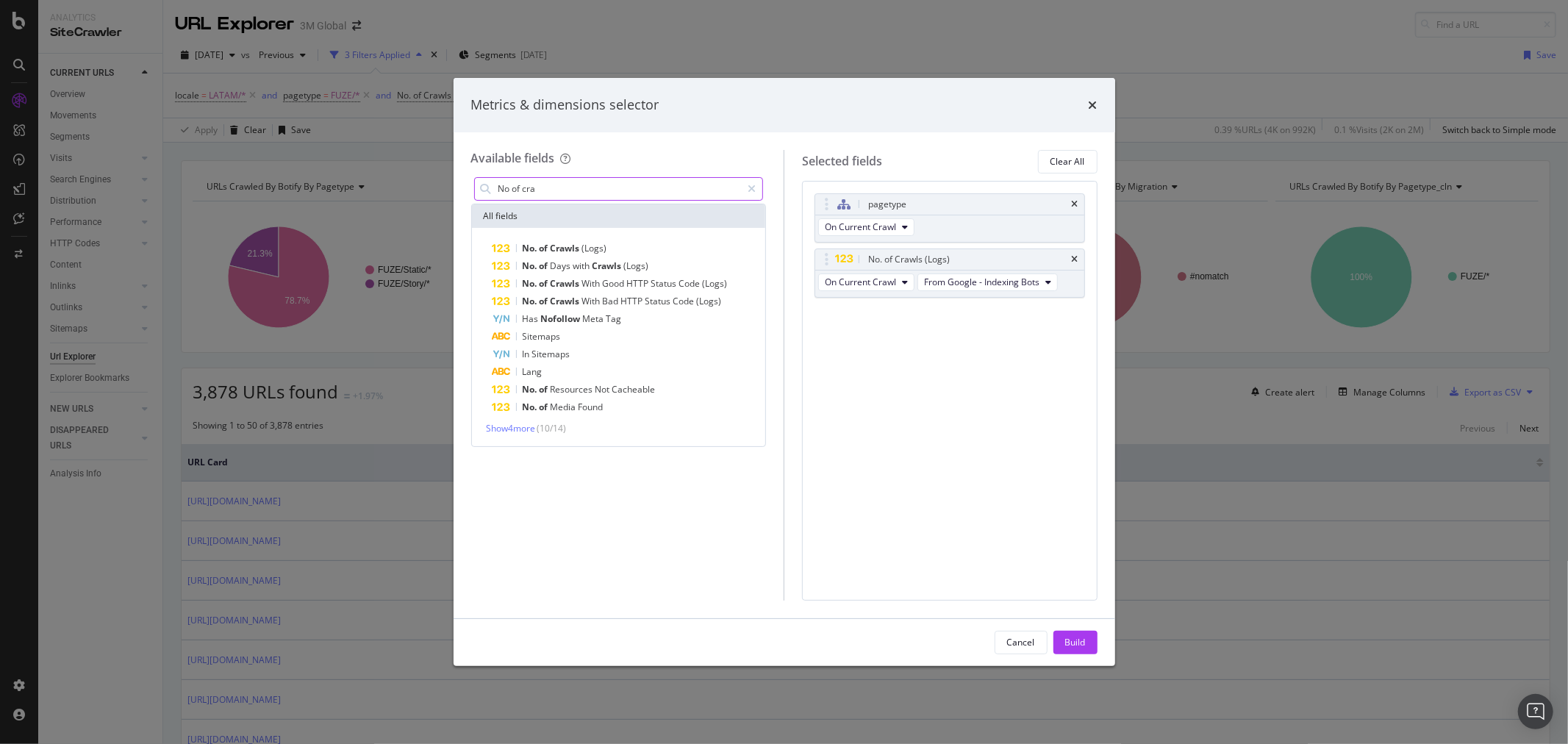
click at [606, 187] on input "No of cra" at bounding box center [619, 189] width 244 height 22
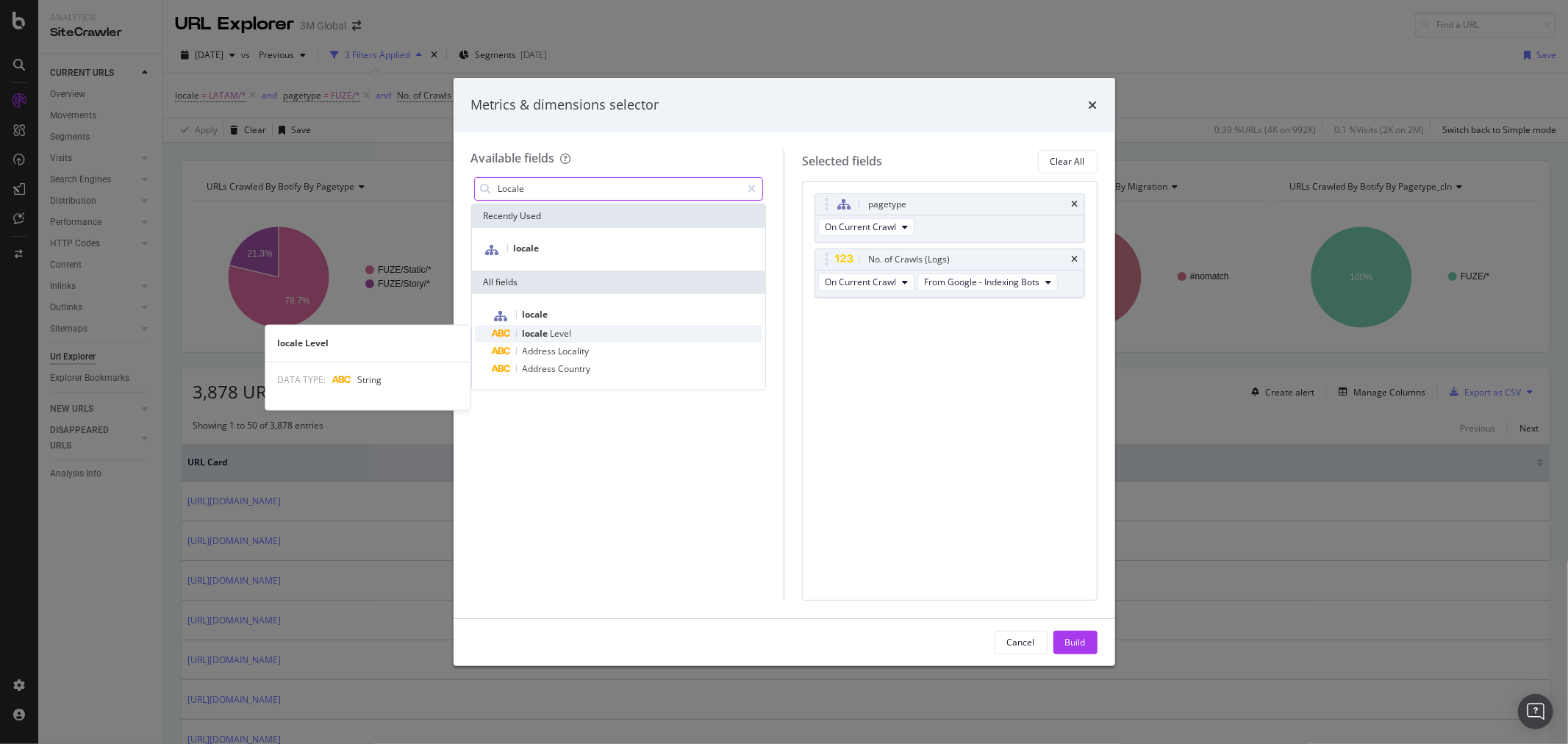
type input "Locale"
click at [588, 331] on div "locale Level" at bounding box center [628, 333] width 270 height 18
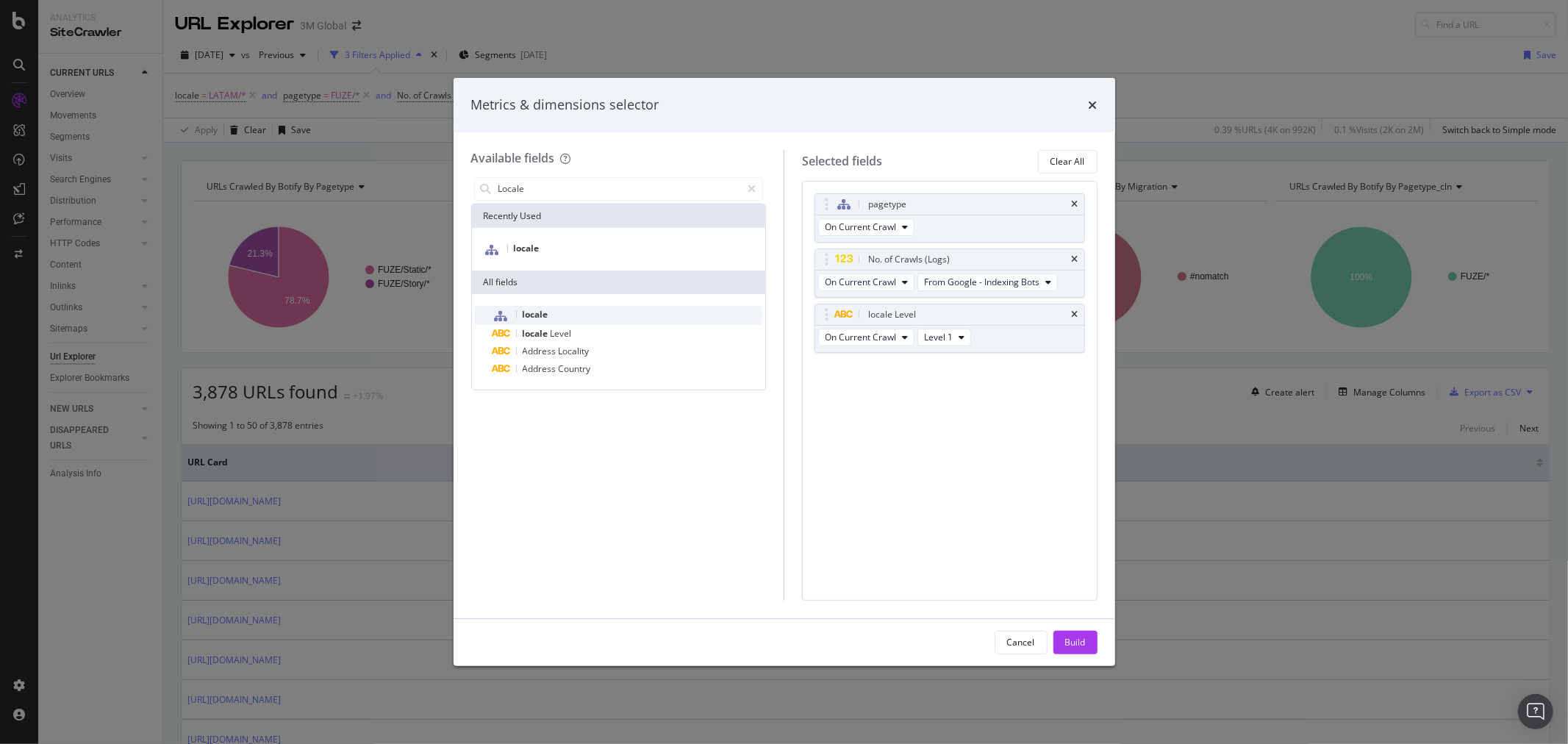
click at [571, 313] on div "locale" at bounding box center [628, 315] width 270 height 19
click at [1076, 369] on icon "times" at bounding box center [1075, 370] width 6 height 9
click at [1091, 640] on button "Build" at bounding box center [1076, 641] width 44 height 23
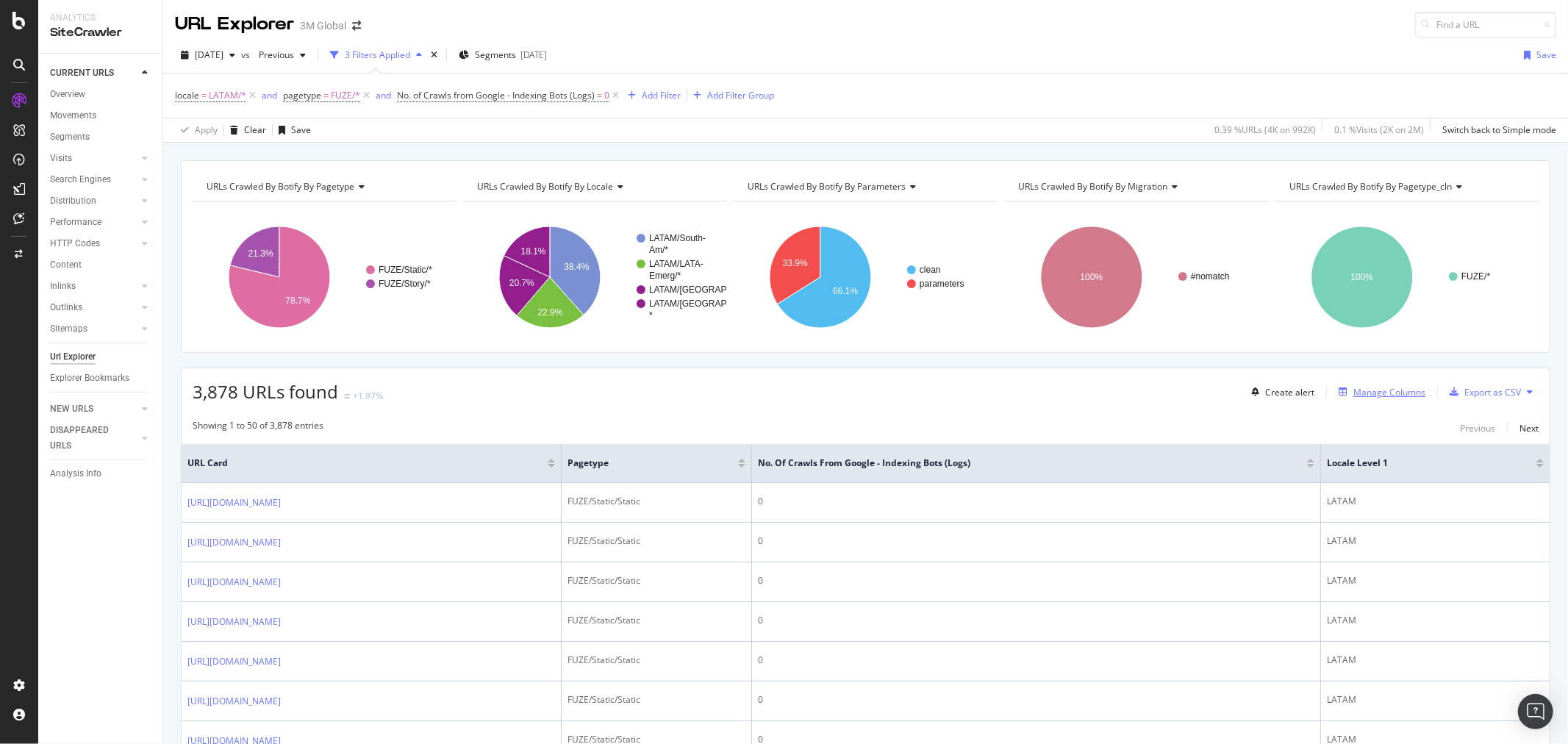
click at [1400, 394] on div "Manage Columns" at bounding box center [1389, 391] width 72 height 12
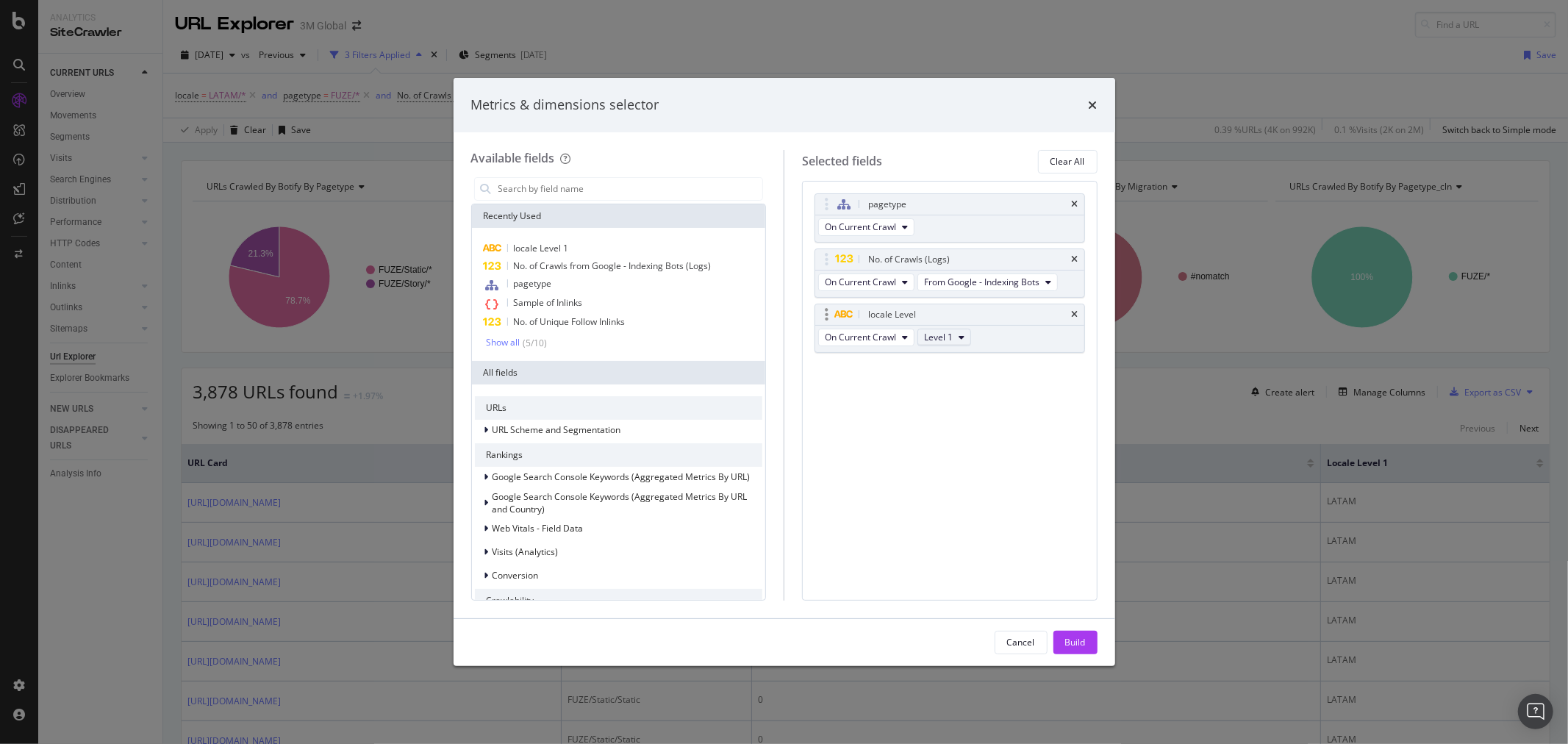
click at [958, 335] on icon "modal" at bounding box center [961, 338] width 6 height 9
click at [952, 387] on span "Level 2" at bounding box center [945, 391] width 30 height 13
click at [1082, 637] on div "Build" at bounding box center [1076, 641] width 20 height 12
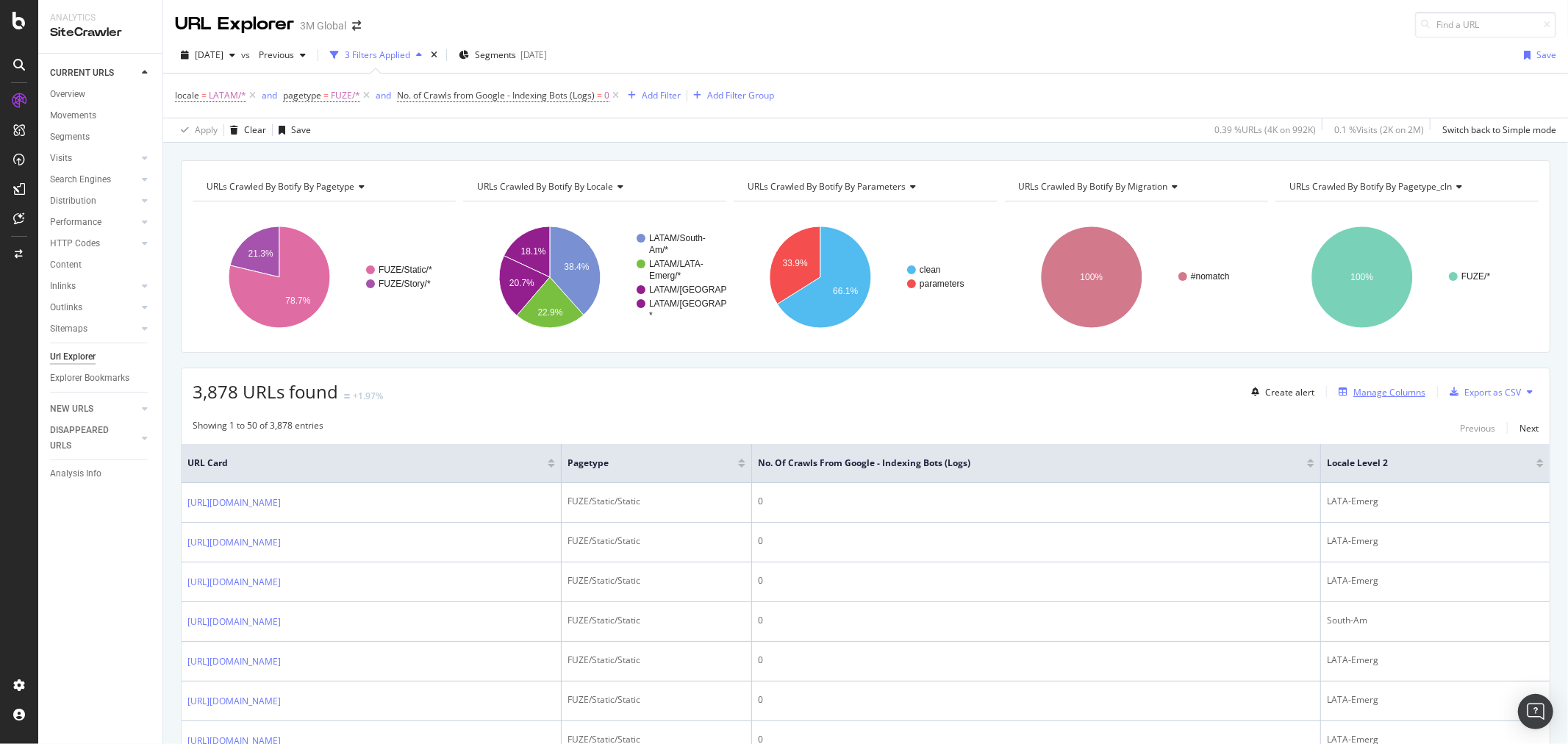
click at [1383, 394] on div "Manage Columns" at bounding box center [1389, 391] width 72 height 12
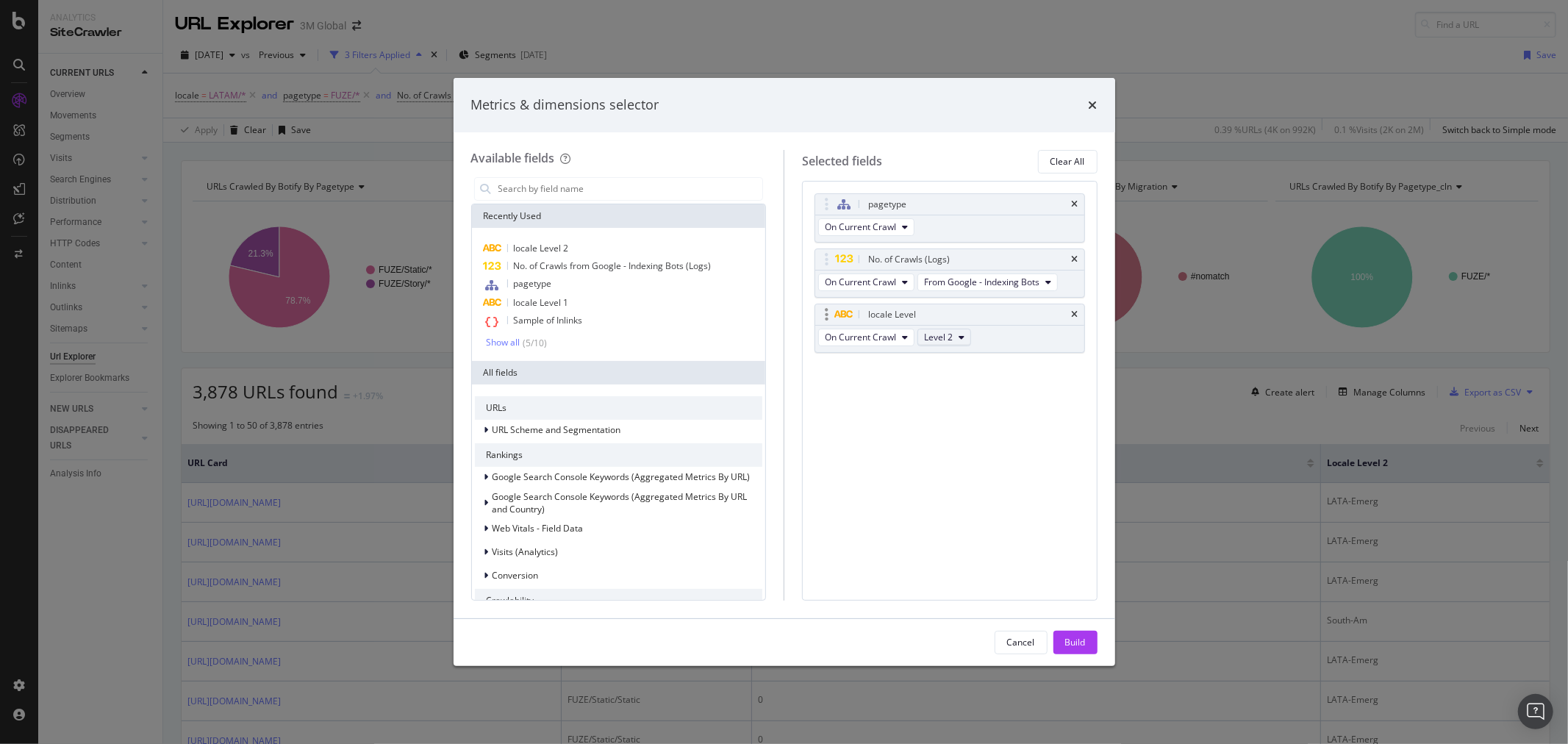
click at [966, 339] on button "Level 2" at bounding box center [944, 337] width 54 height 18
click at [952, 415] on span "Level 3" at bounding box center [945, 418] width 30 height 13
click at [1078, 642] on div "Build" at bounding box center [1076, 641] width 20 height 12
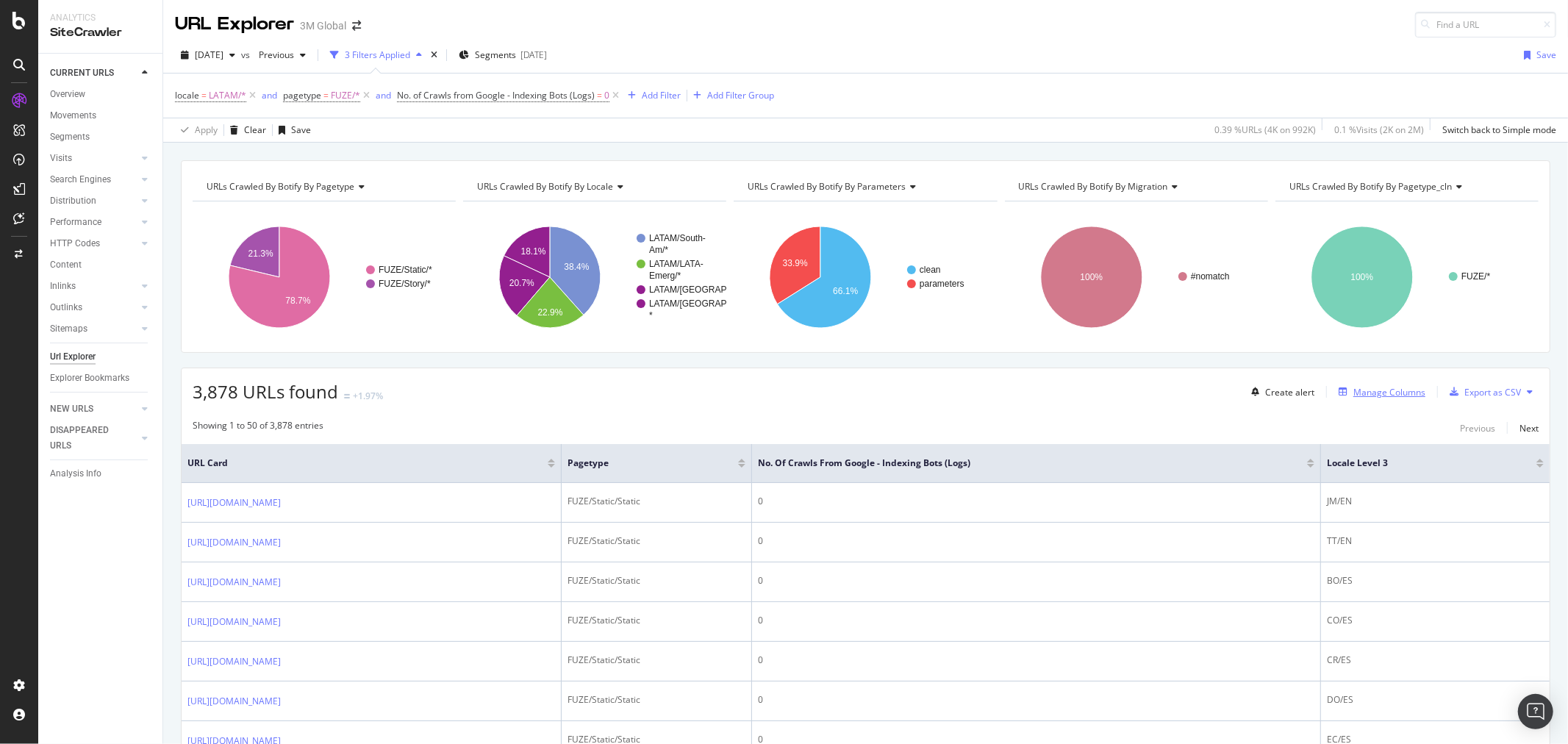
click at [1383, 394] on div "Manage Columns" at bounding box center [1389, 391] width 72 height 12
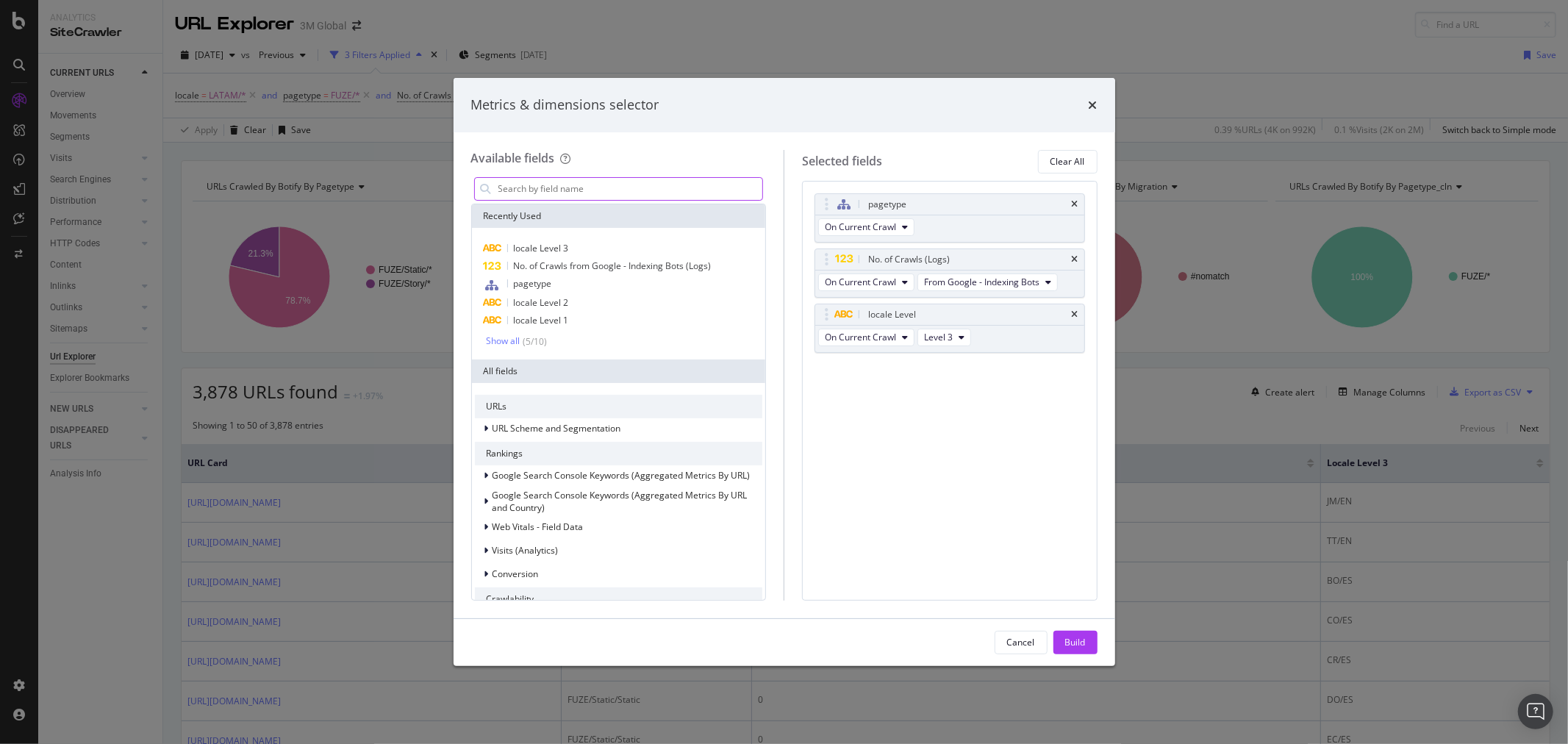
click at [610, 189] on input "modal" at bounding box center [629, 189] width 266 height 22
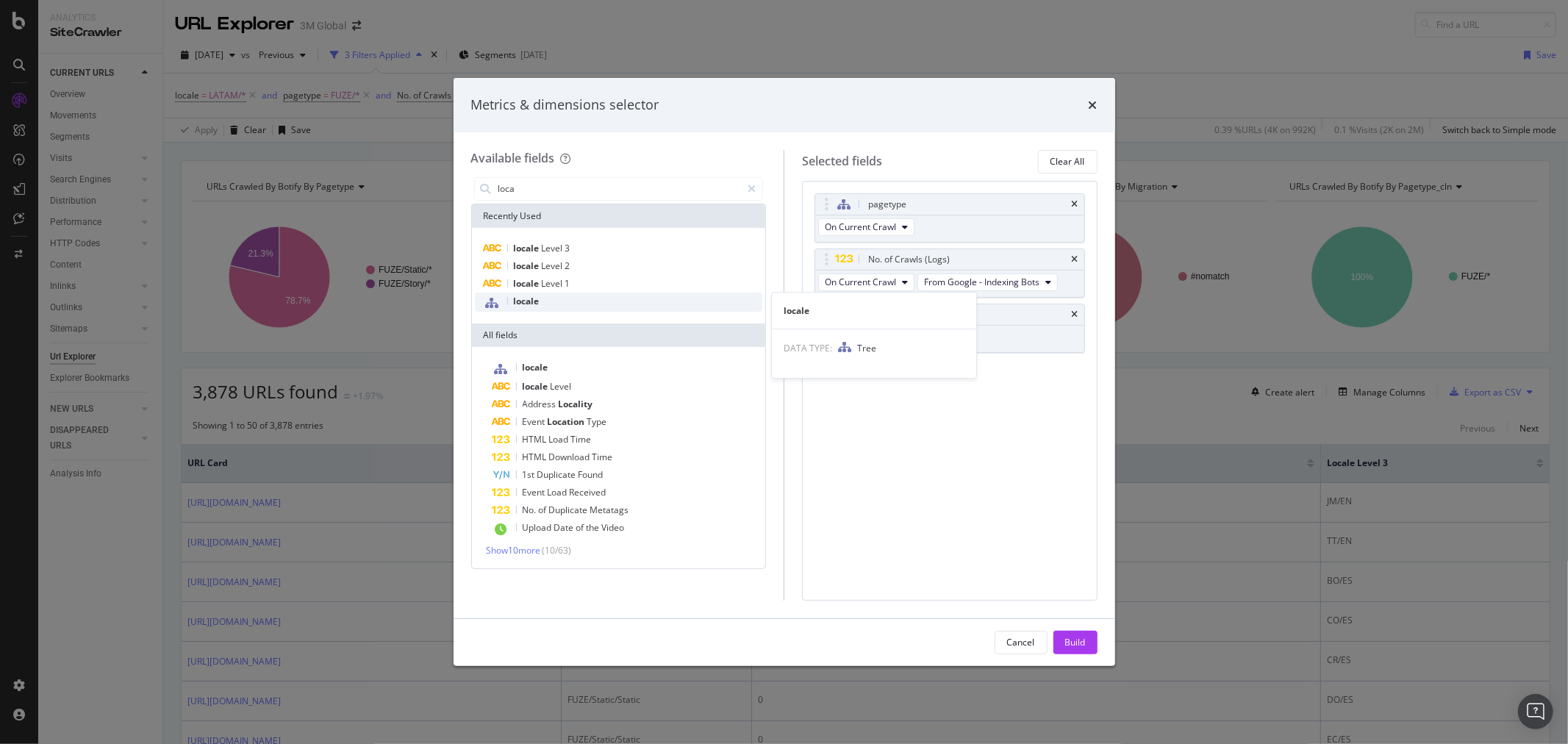
type input "loca"
click at [518, 305] on span "locale" at bounding box center [527, 300] width 26 height 12
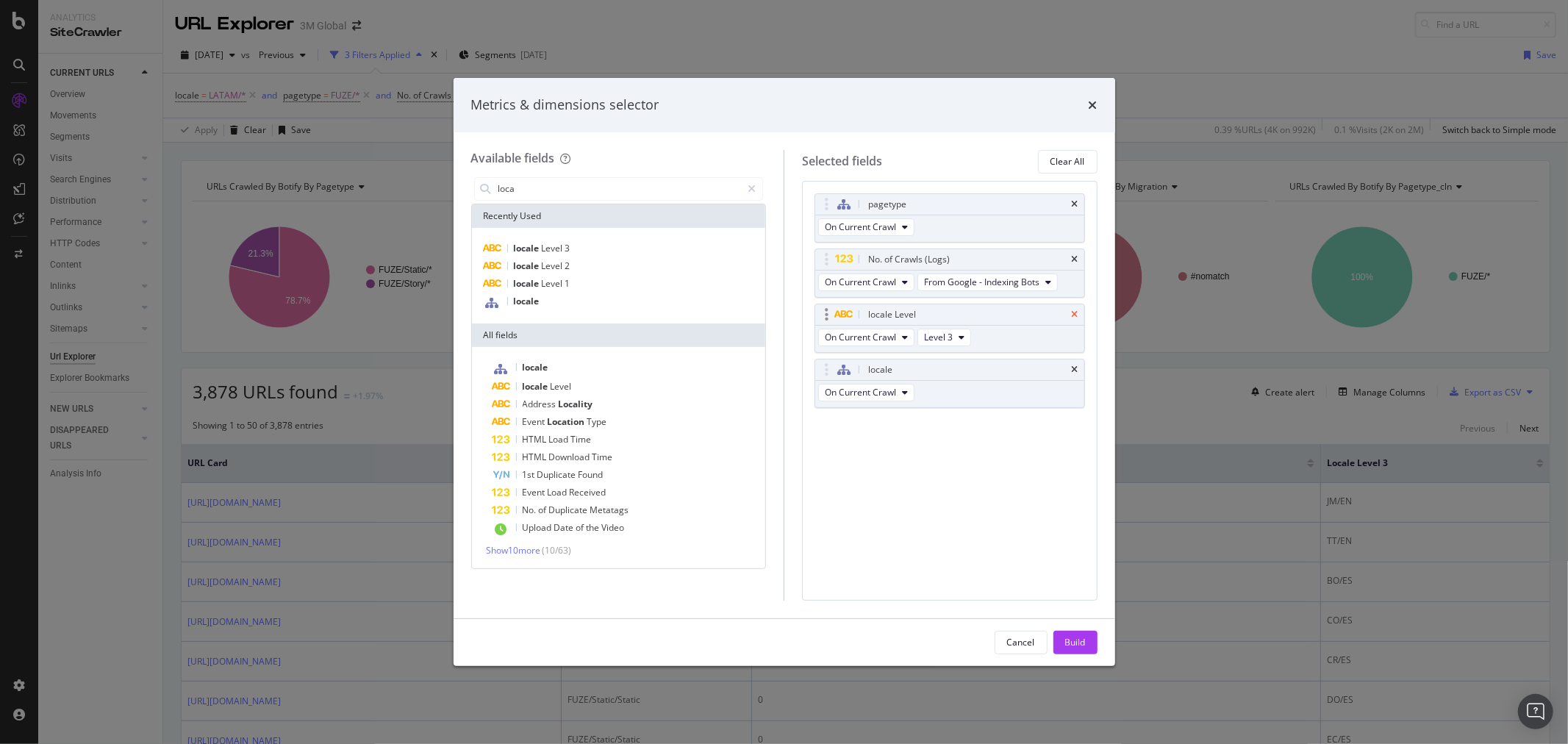
click at [1074, 312] on icon "times" at bounding box center [1075, 315] width 6 height 9
click at [1076, 636] on div "Build" at bounding box center [1076, 641] width 20 height 12
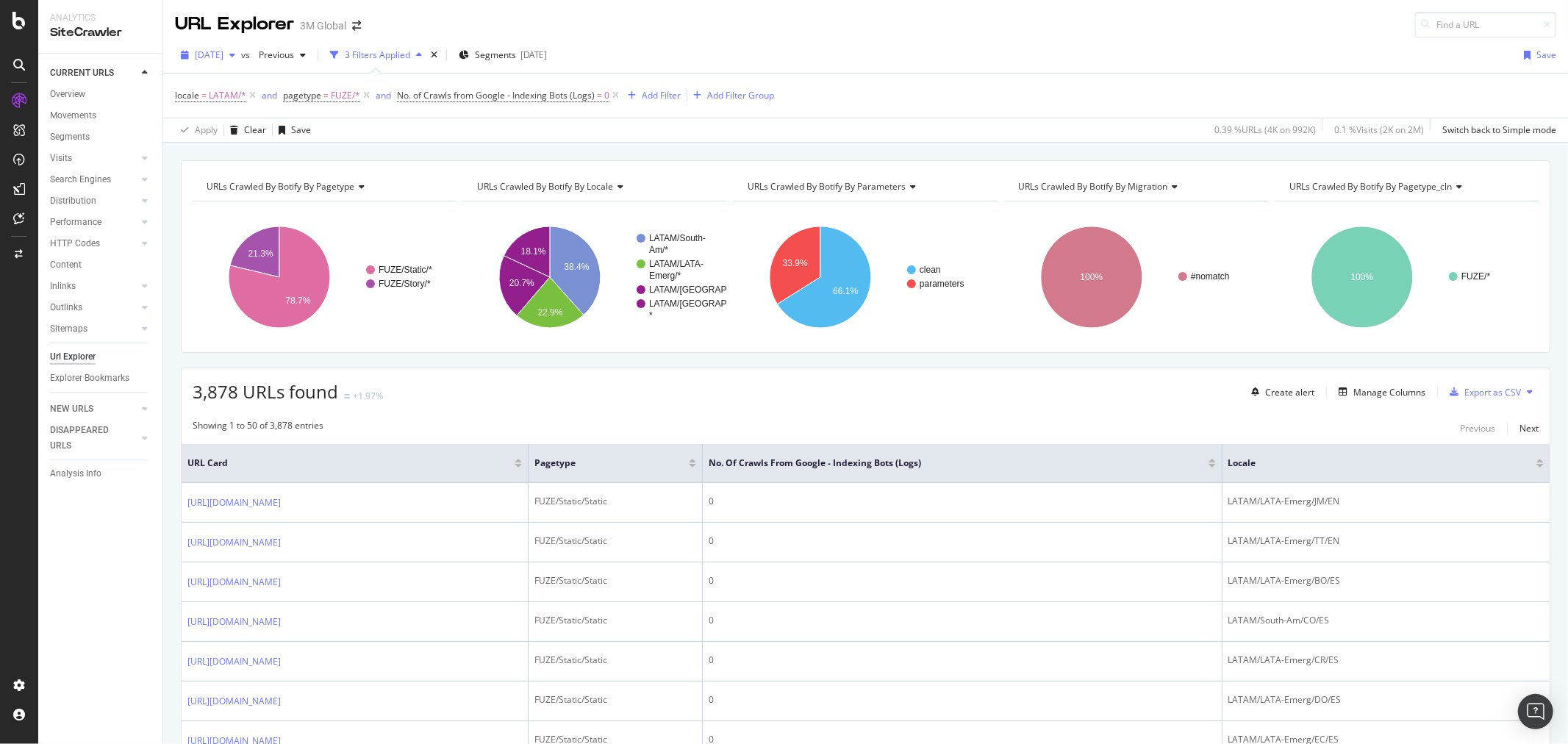
click at [241, 54] on div "button" at bounding box center [231, 56] width 18 height 9
click at [248, 138] on div "[DATE]" at bounding box center [235, 135] width 79 height 13
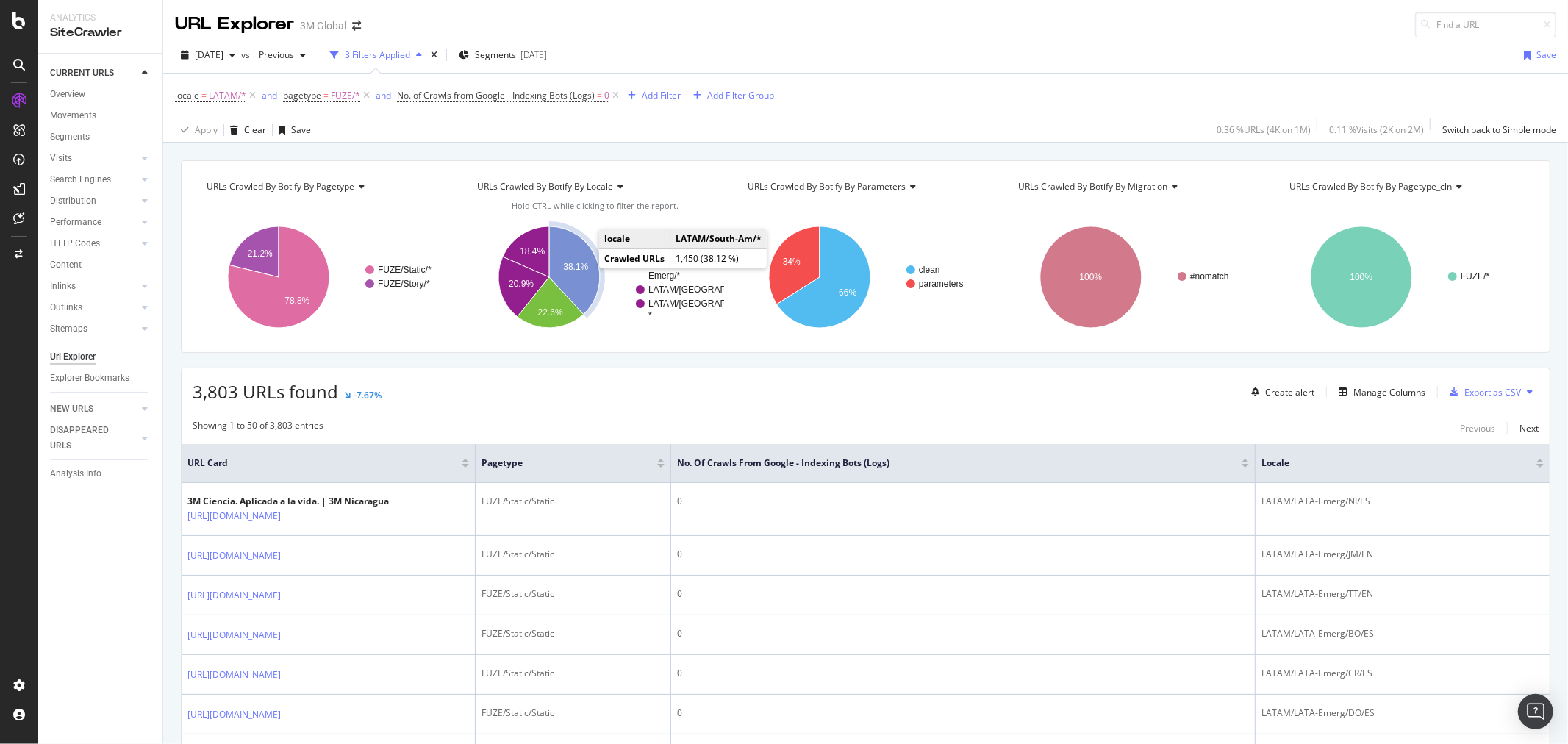
click at [579, 266] on text "38.1%" at bounding box center [575, 267] width 25 height 10
